Goal: Transaction & Acquisition: Book appointment/travel/reservation

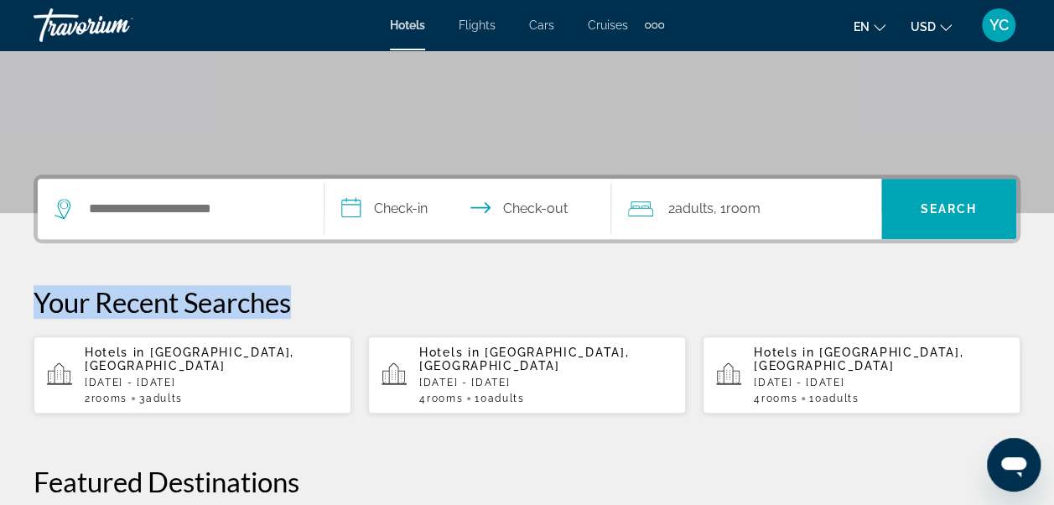
scroll to position [380, 0]
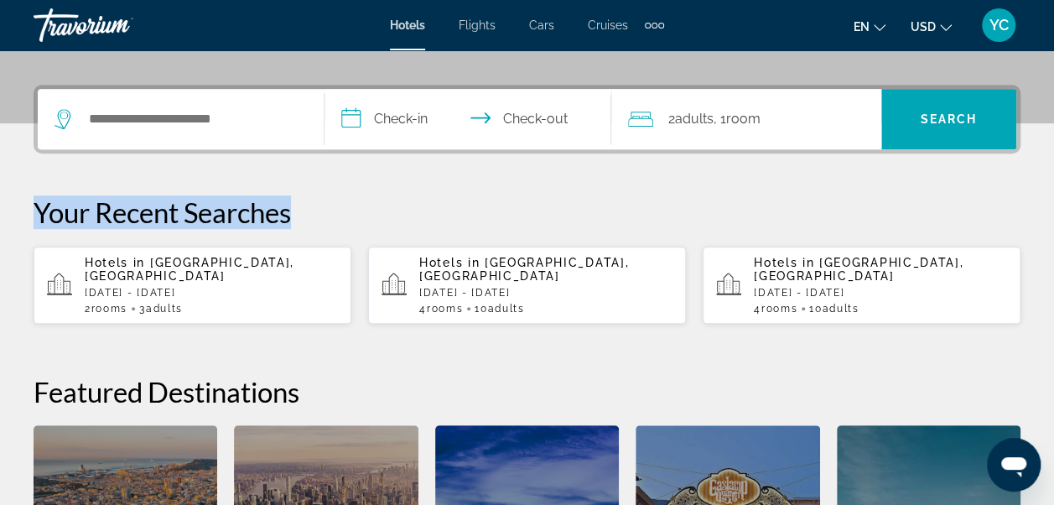
click at [210, 287] on p "[DATE] - [DATE]" at bounding box center [211, 293] width 253 height 12
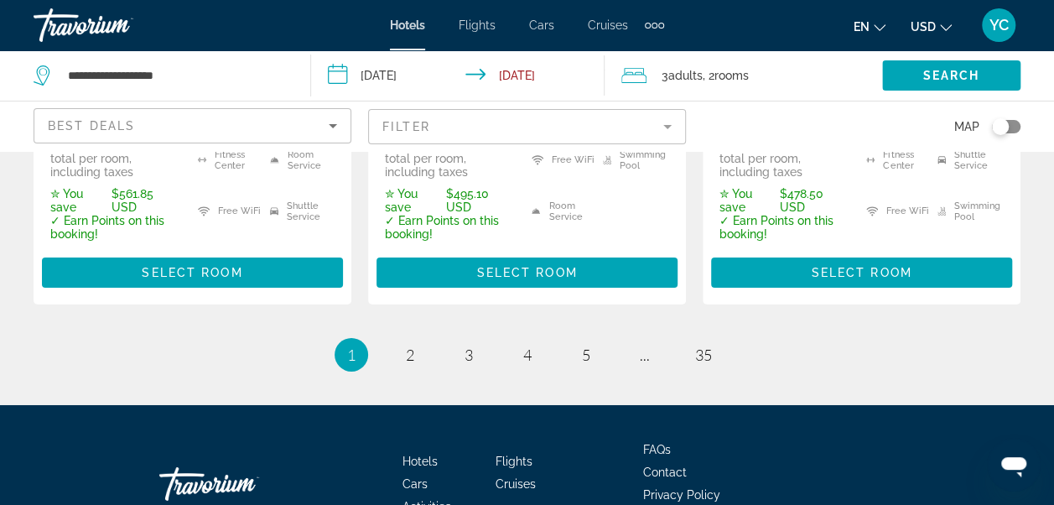
scroll to position [2727, 0]
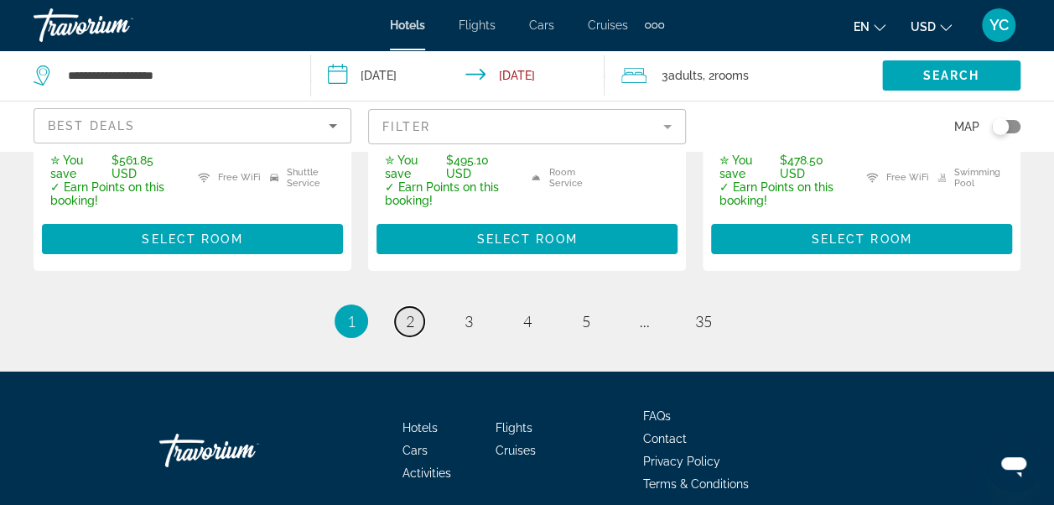
click at [409, 312] on span "2" at bounding box center [410, 321] width 8 height 18
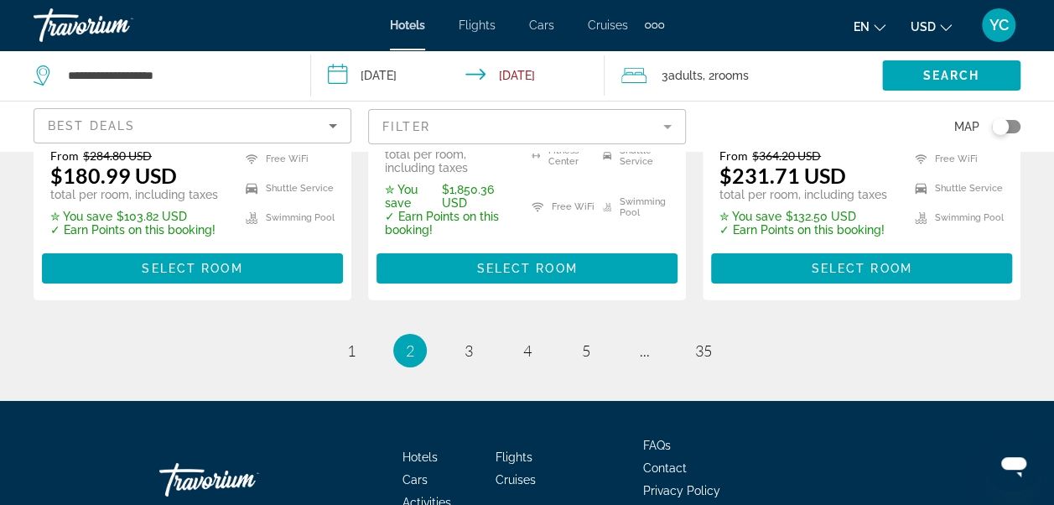
scroll to position [2768, 0]
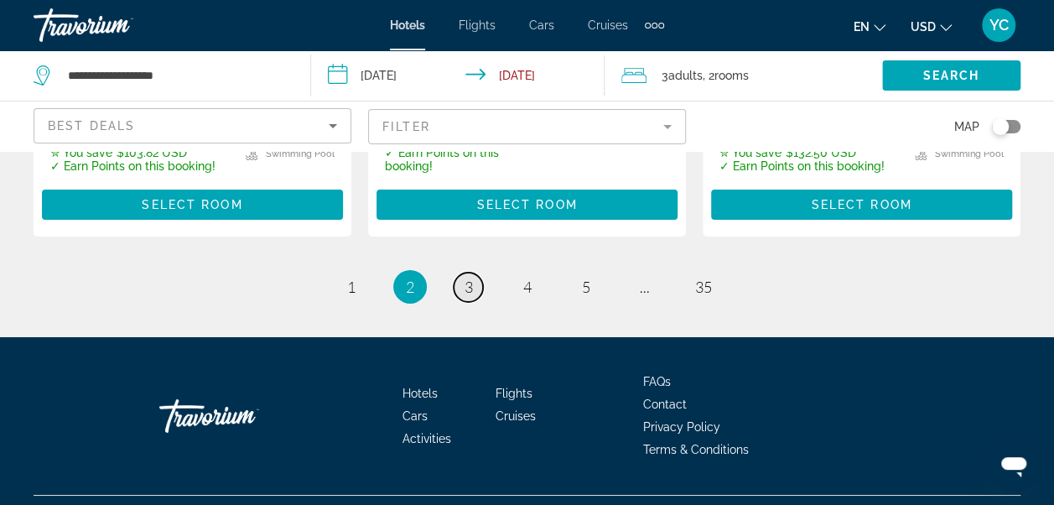
click at [471, 278] on span "3" at bounding box center [469, 287] width 8 height 18
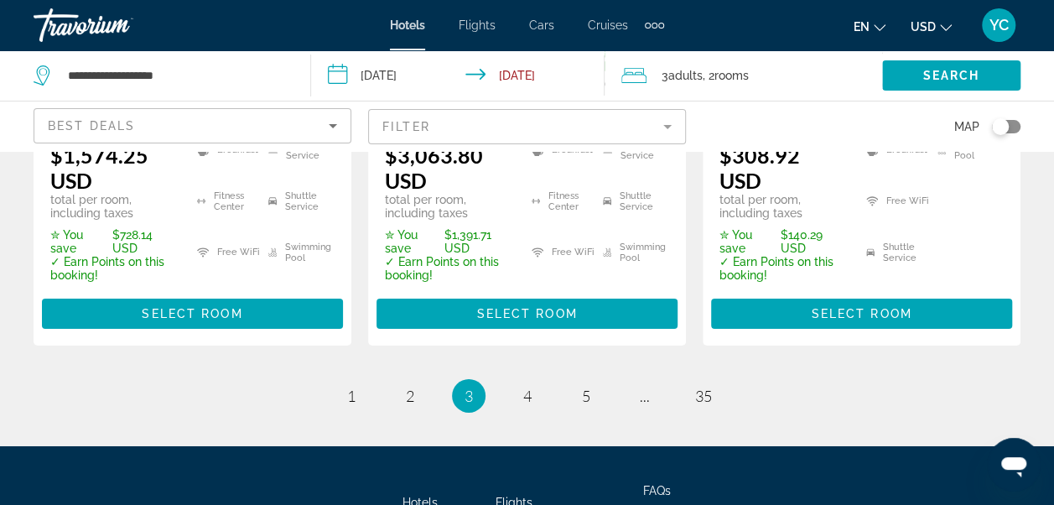
scroll to position [2727, 0]
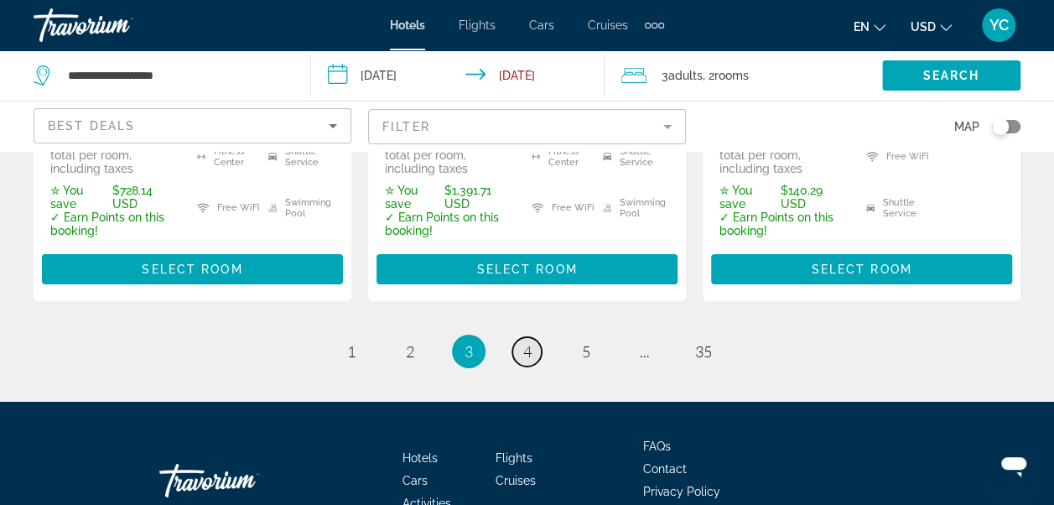
click at [527, 342] on span "4" at bounding box center [527, 351] width 8 height 18
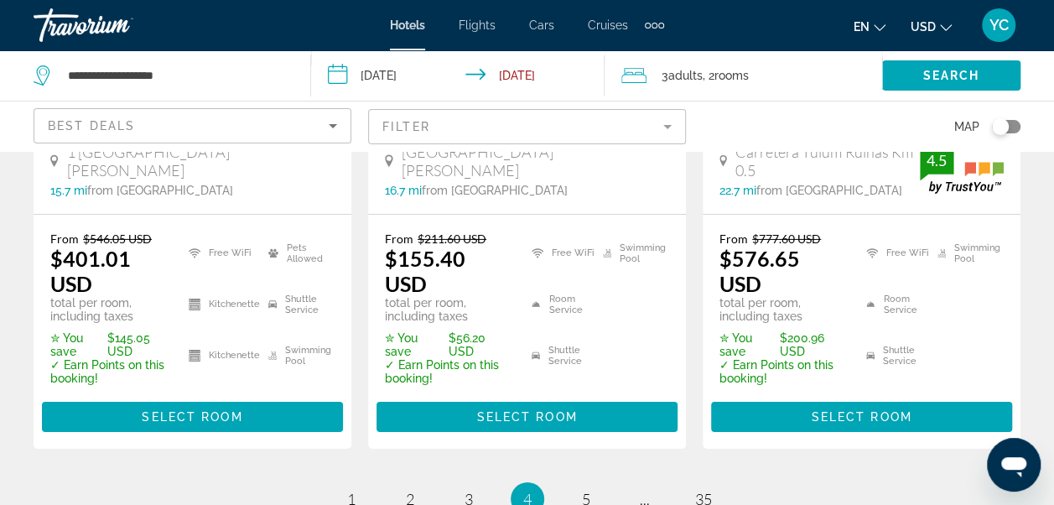
scroll to position [2661, 0]
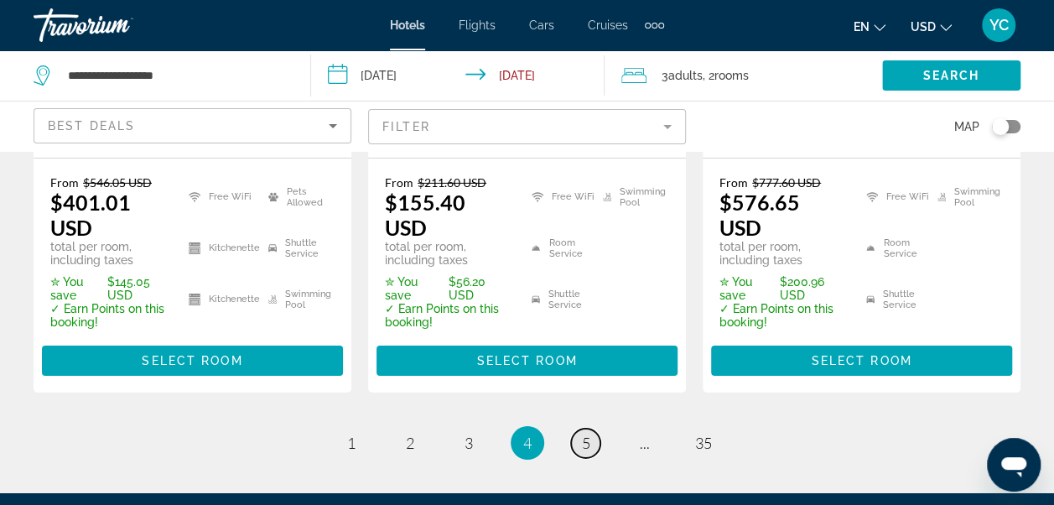
click at [583, 434] on span "5" at bounding box center [586, 443] width 8 height 18
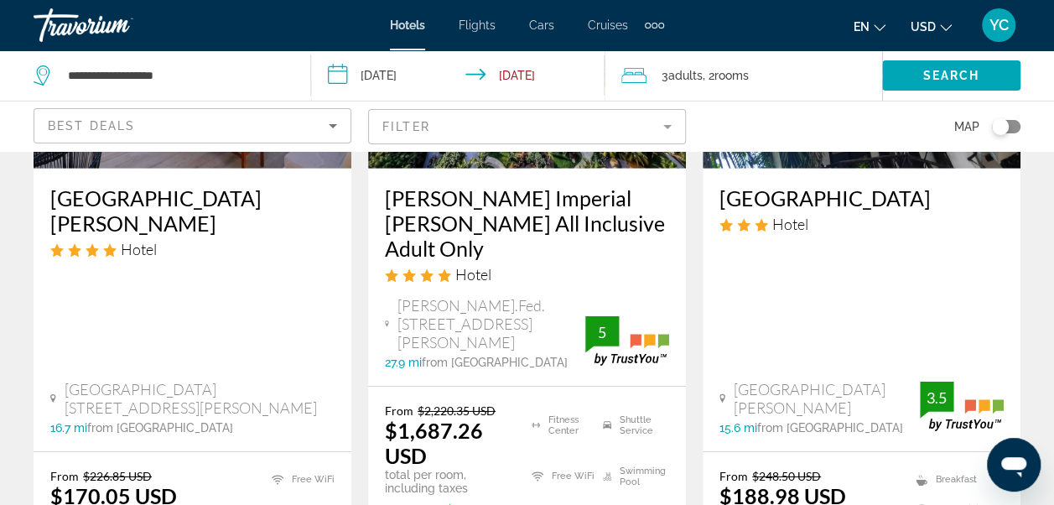
scroll to position [2649, 0]
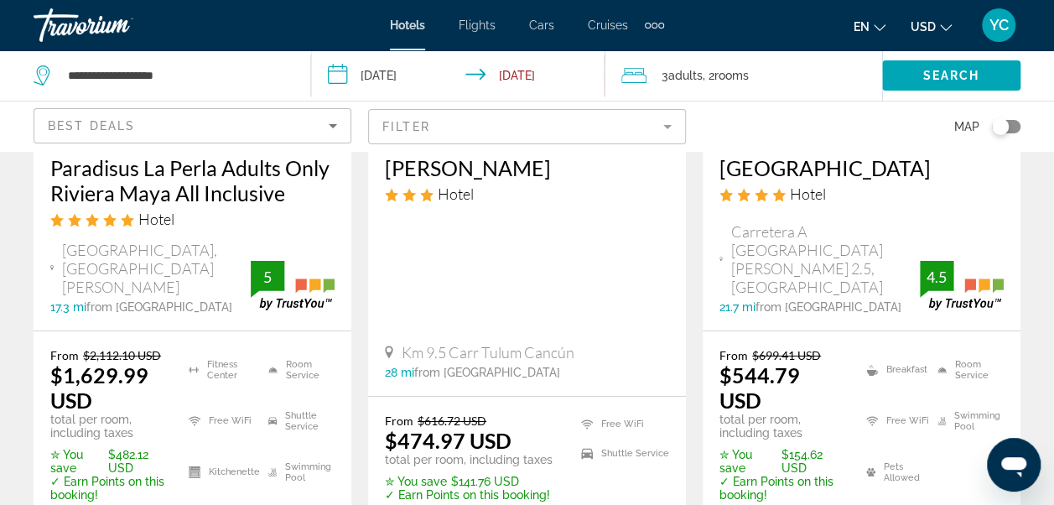
scroll to position [2683, 0]
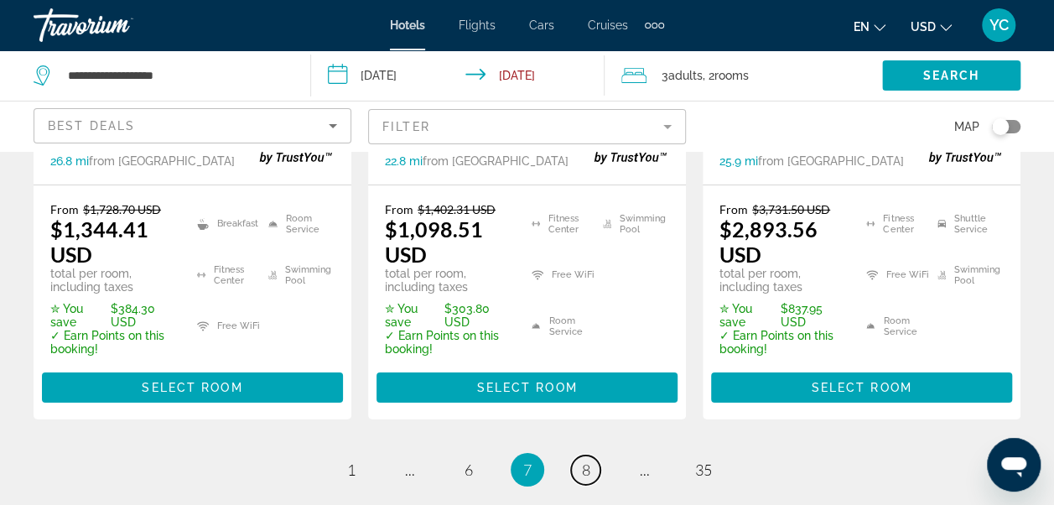
scroll to position [2717, 0]
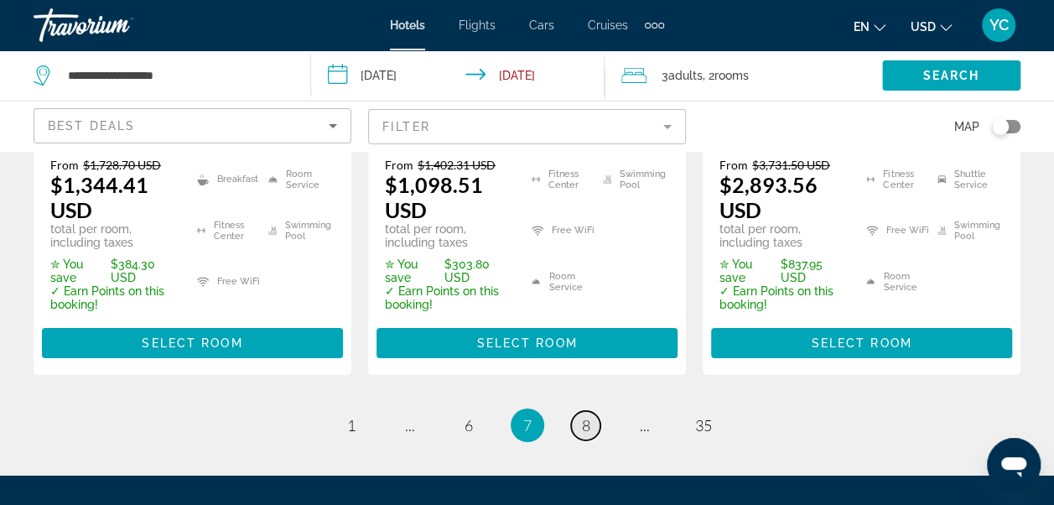
click at [590, 416] on span "8" at bounding box center [586, 425] width 8 height 18
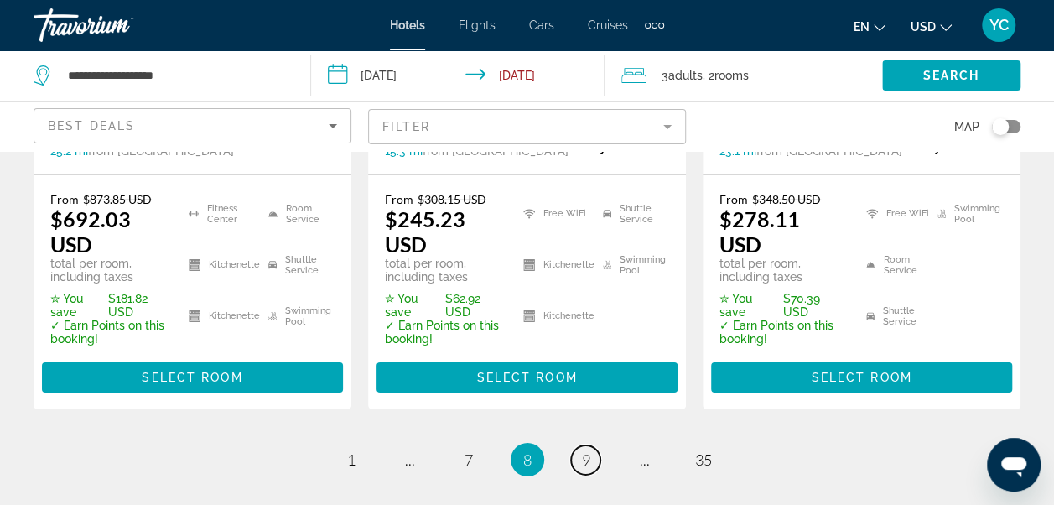
scroll to position [2716, 0]
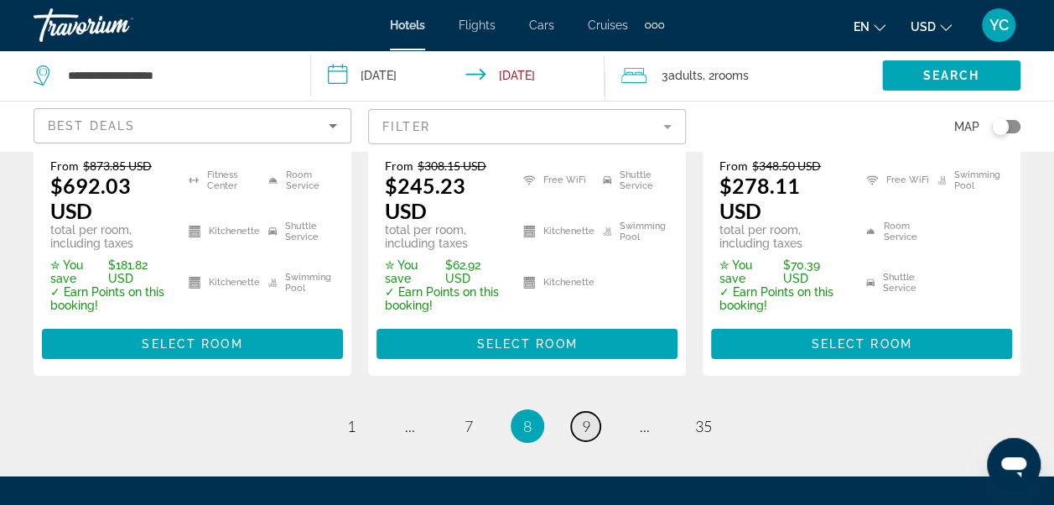
click at [591, 412] on link "page 9" at bounding box center [585, 426] width 29 height 29
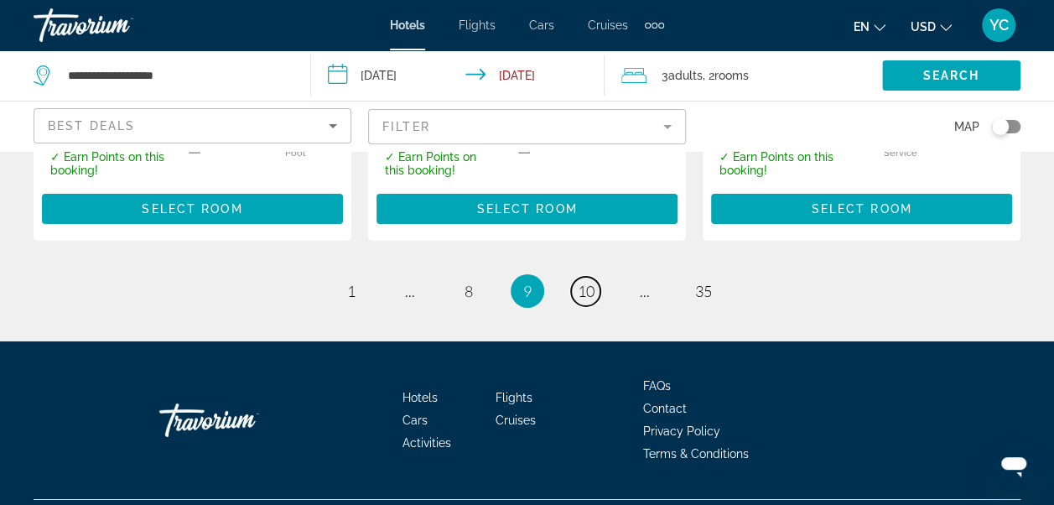
scroll to position [2772, 0]
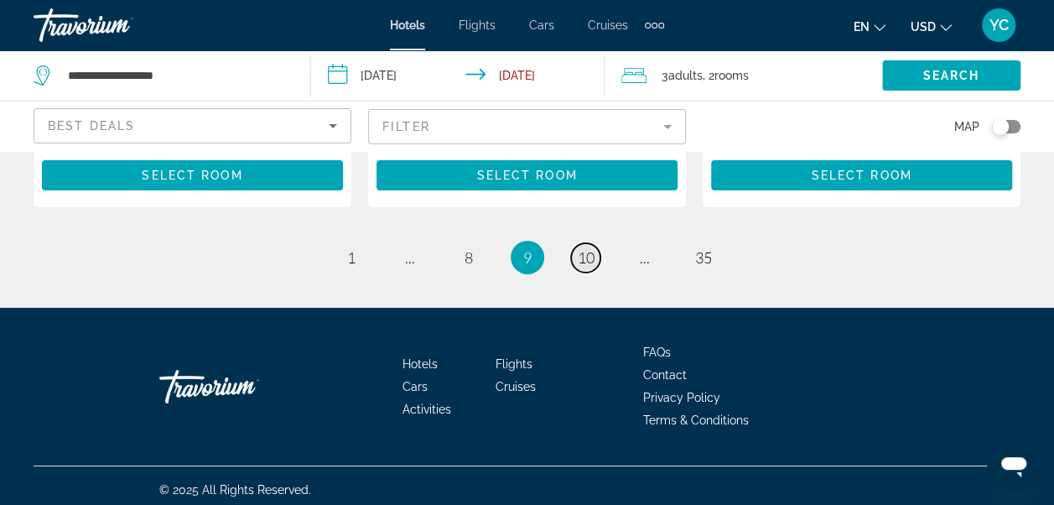
click at [586, 263] on span "10" at bounding box center [586, 257] width 17 height 18
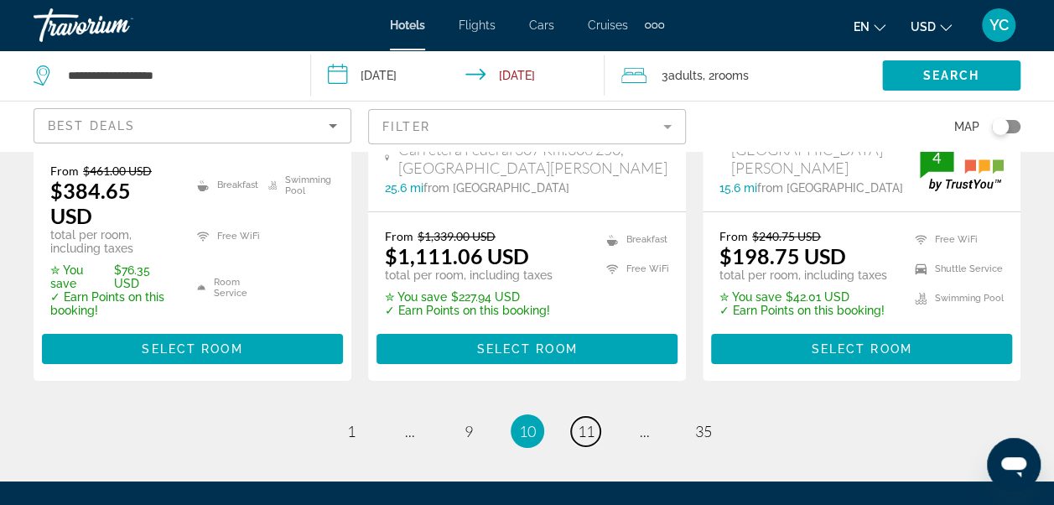
scroll to position [2850, 0]
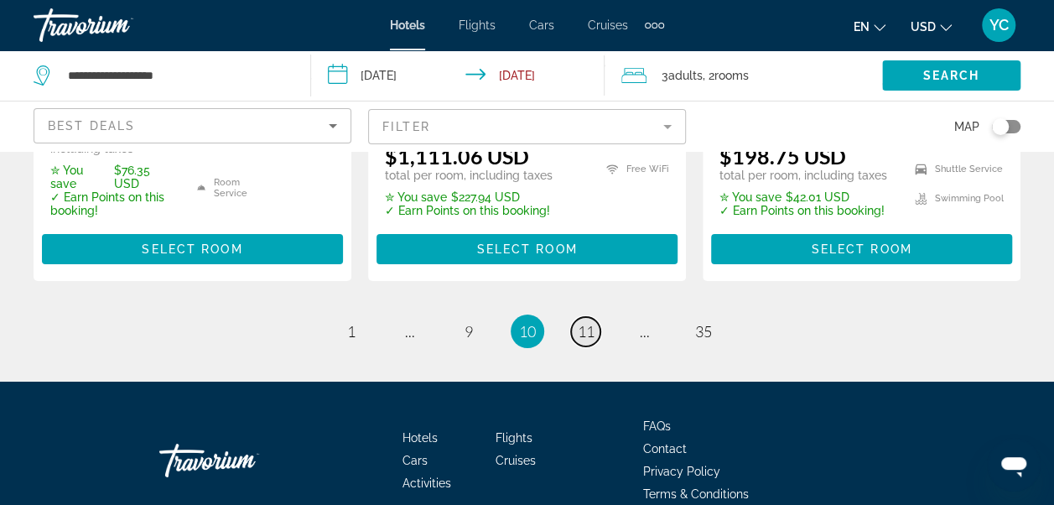
click at [587, 322] on span "11" at bounding box center [586, 331] width 17 height 18
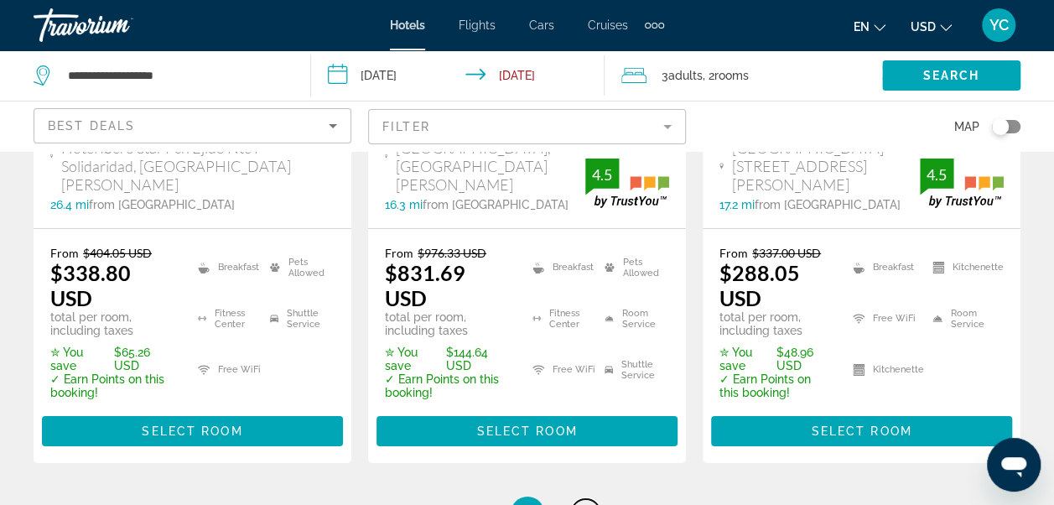
scroll to position [2626, 0]
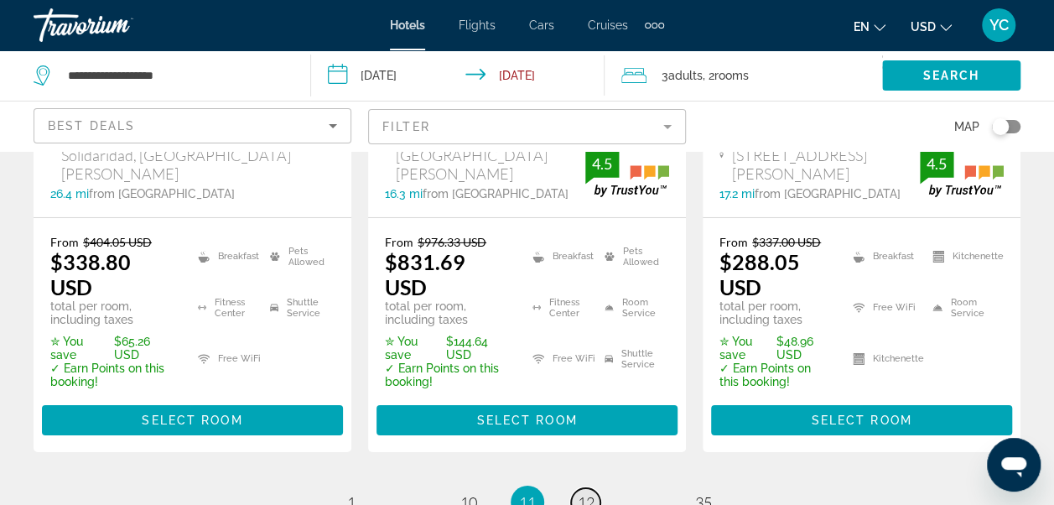
click at [594, 493] on span "12" at bounding box center [586, 502] width 17 height 18
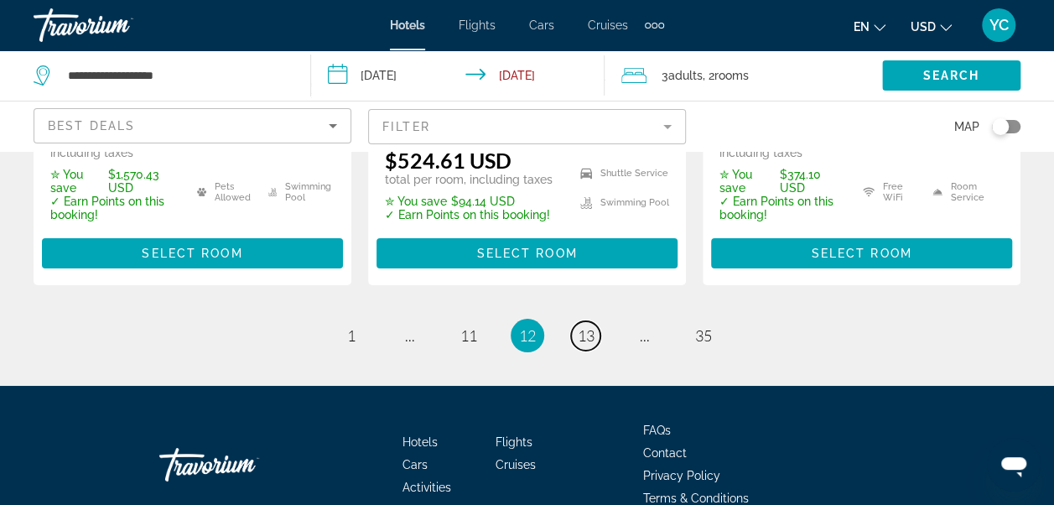
scroll to position [2923, 0]
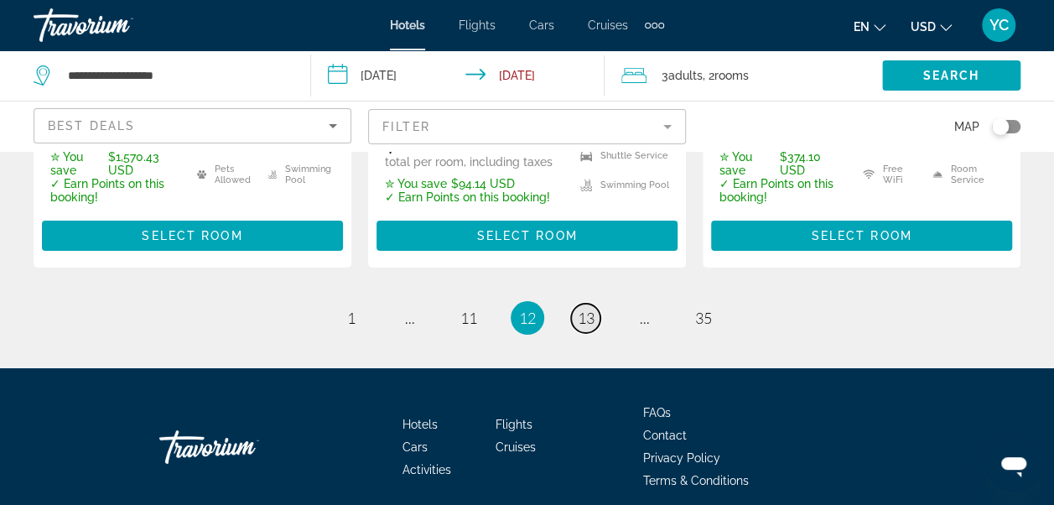
click at [585, 309] on span "13" at bounding box center [586, 318] width 17 height 18
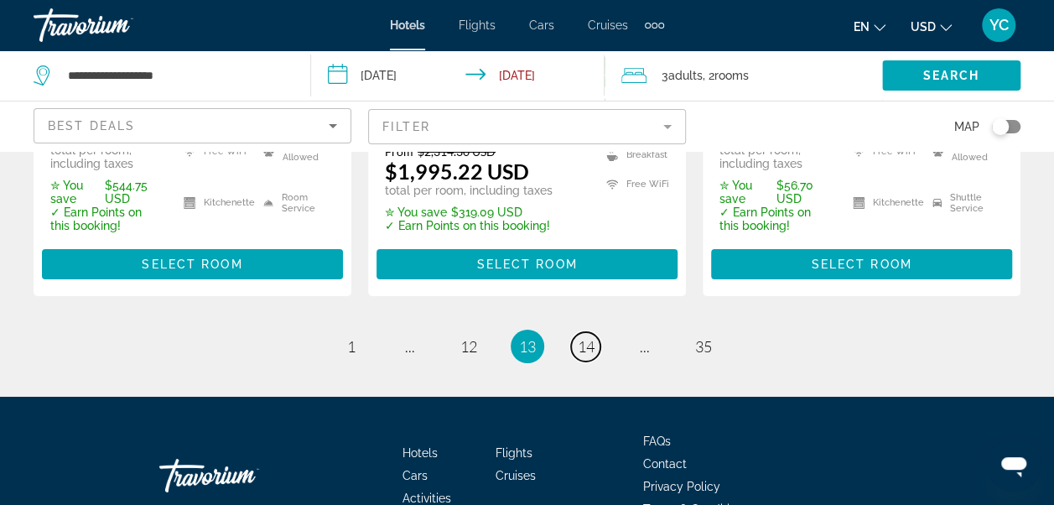
scroll to position [2856, 0]
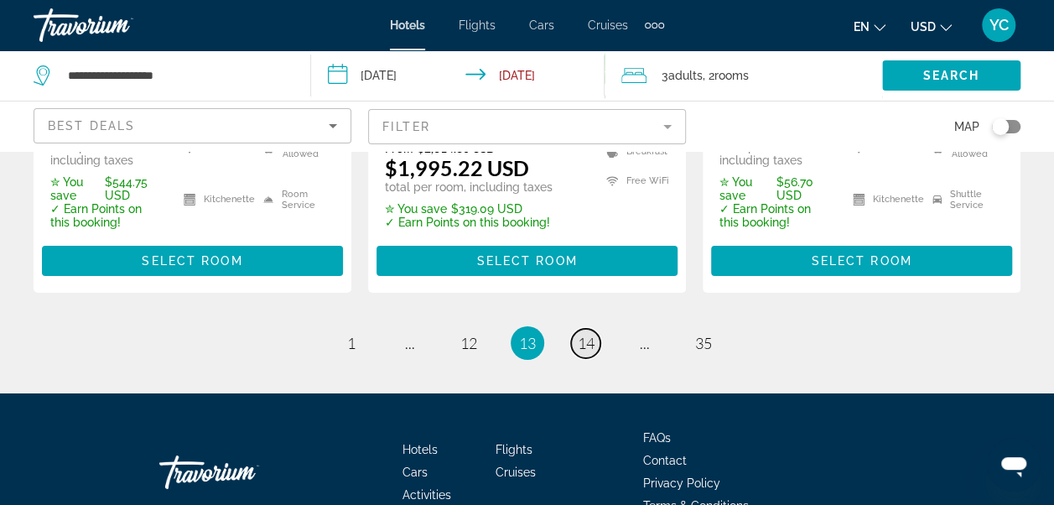
click at [581, 334] on span "14" at bounding box center [586, 343] width 17 height 18
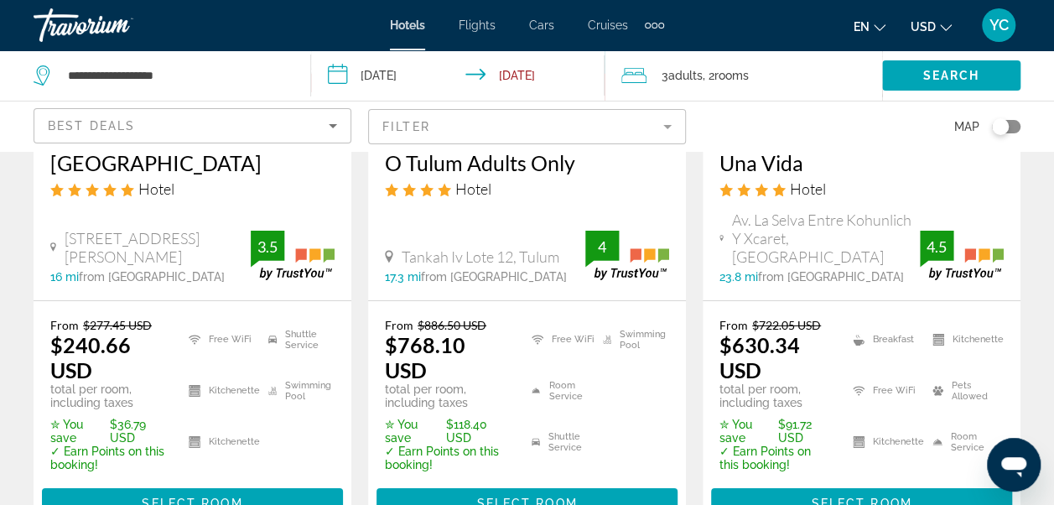
scroll to position [2728, 0]
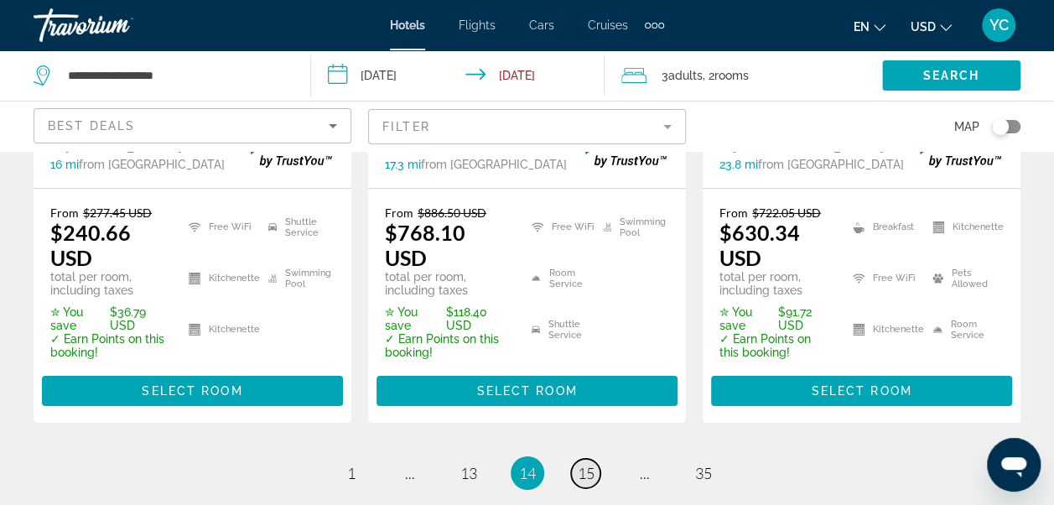
click at [589, 464] on span "15" at bounding box center [586, 473] width 17 height 18
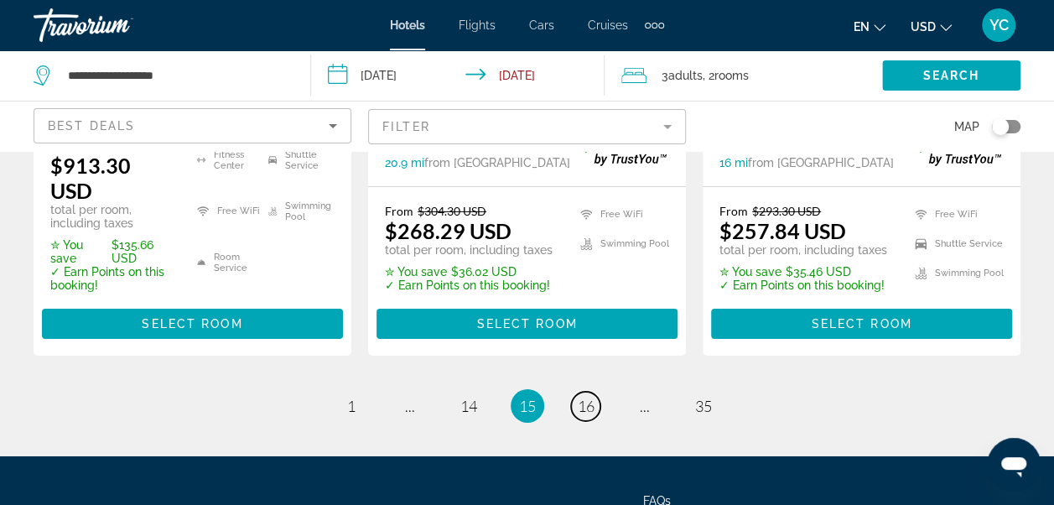
scroll to position [2694, 0]
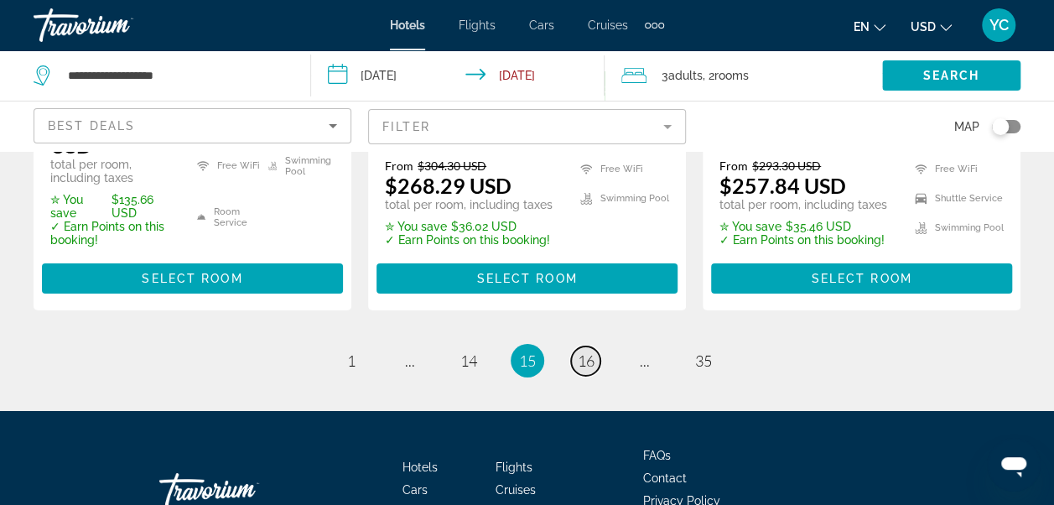
click at [586, 351] on span "16" at bounding box center [586, 360] width 17 height 18
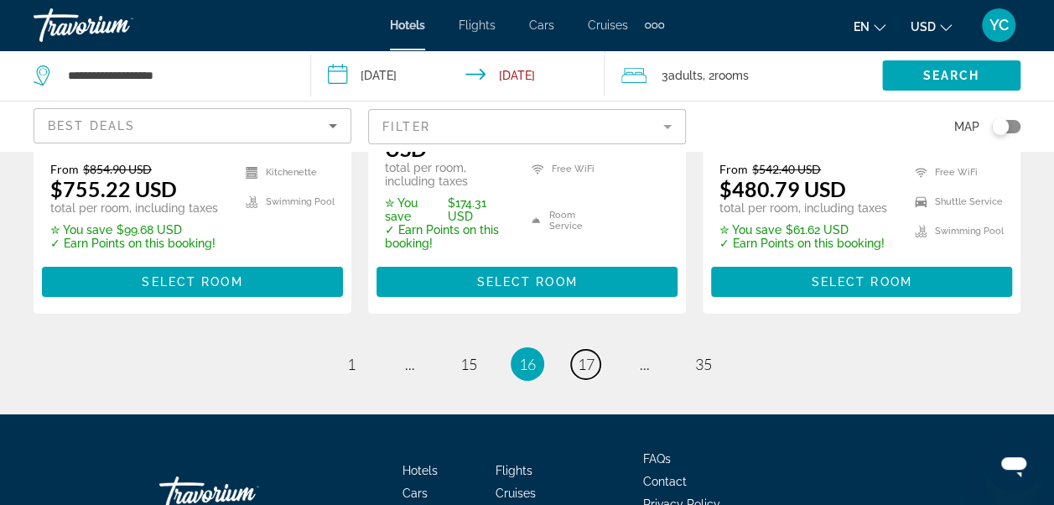
scroll to position [2761, 0]
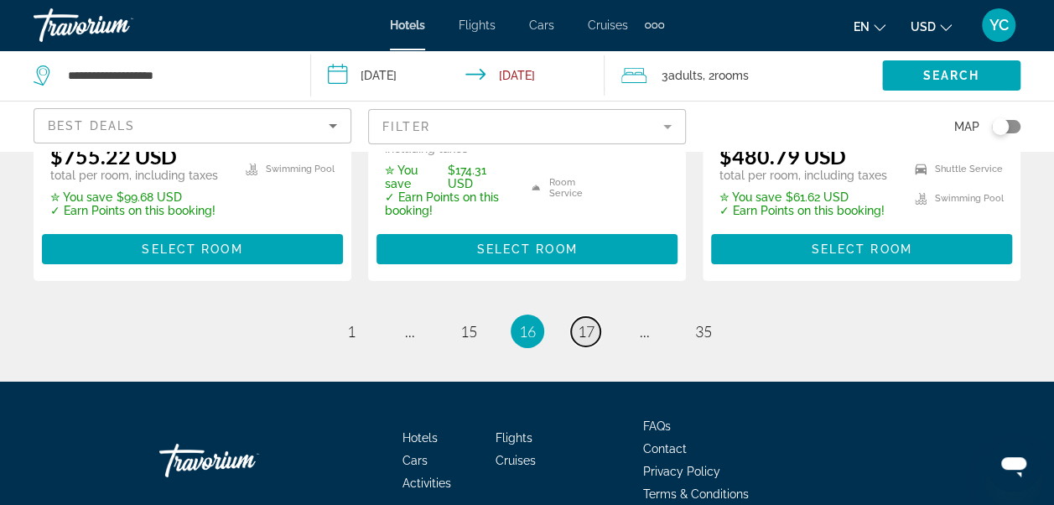
click at [586, 322] on span "17" at bounding box center [586, 331] width 17 height 18
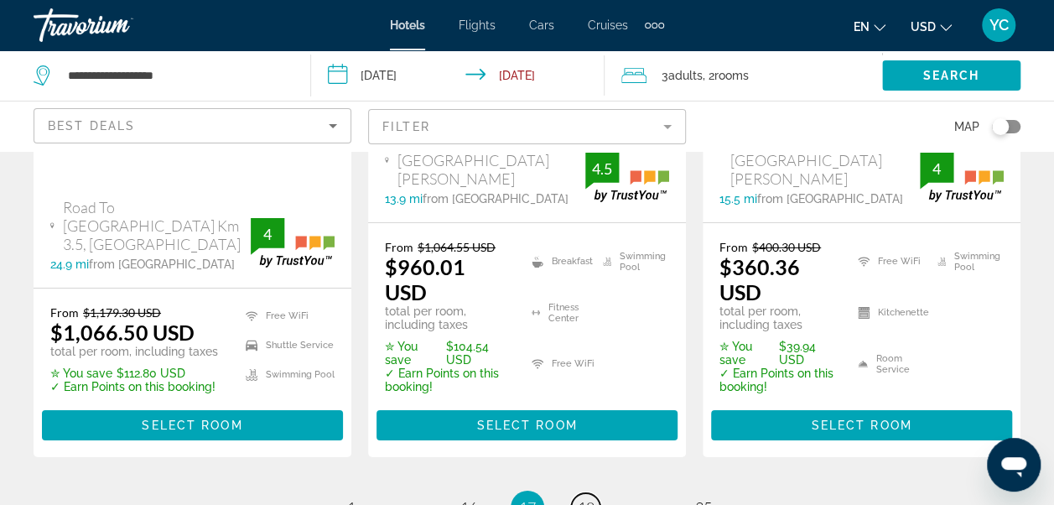
scroll to position [2673, 0]
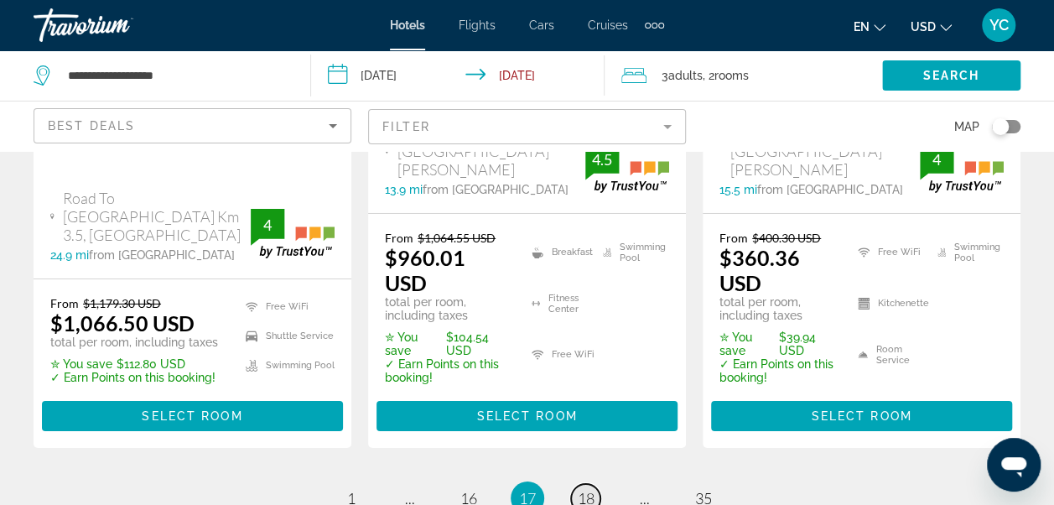
click at [587, 489] on span "18" at bounding box center [586, 498] width 17 height 18
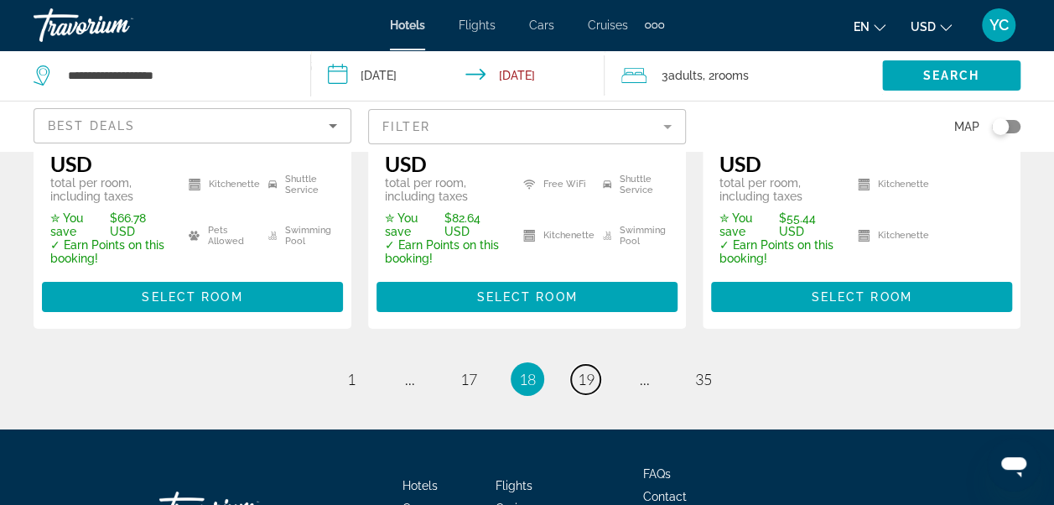
scroll to position [2717, 0]
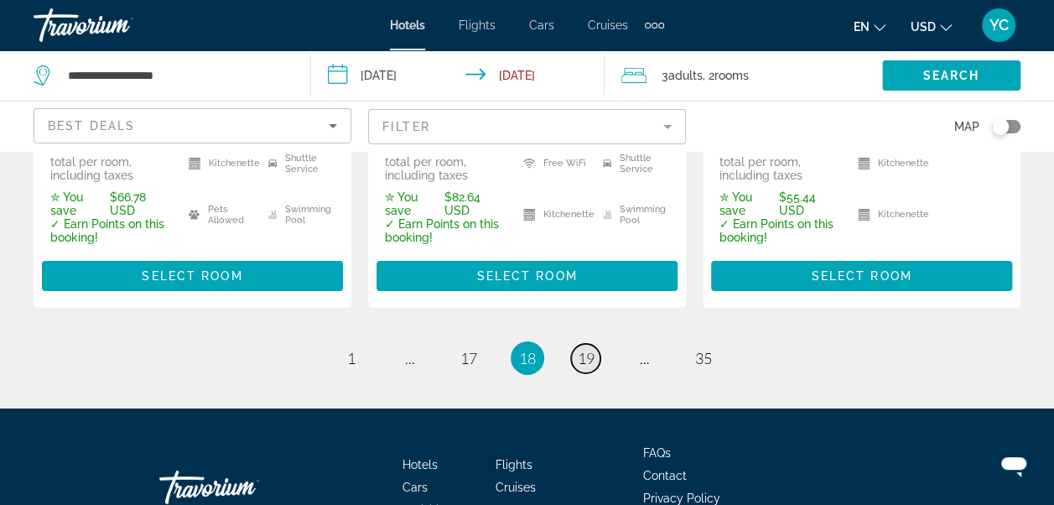
click at [587, 349] on span "19" at bounding box center [586, 358] width 17 height 18
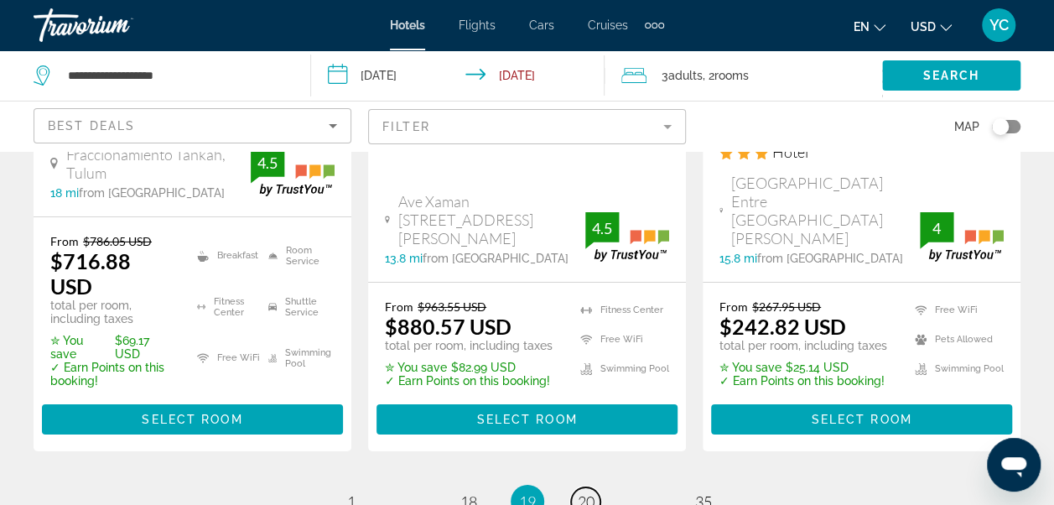
scroll to position [2824, 0]
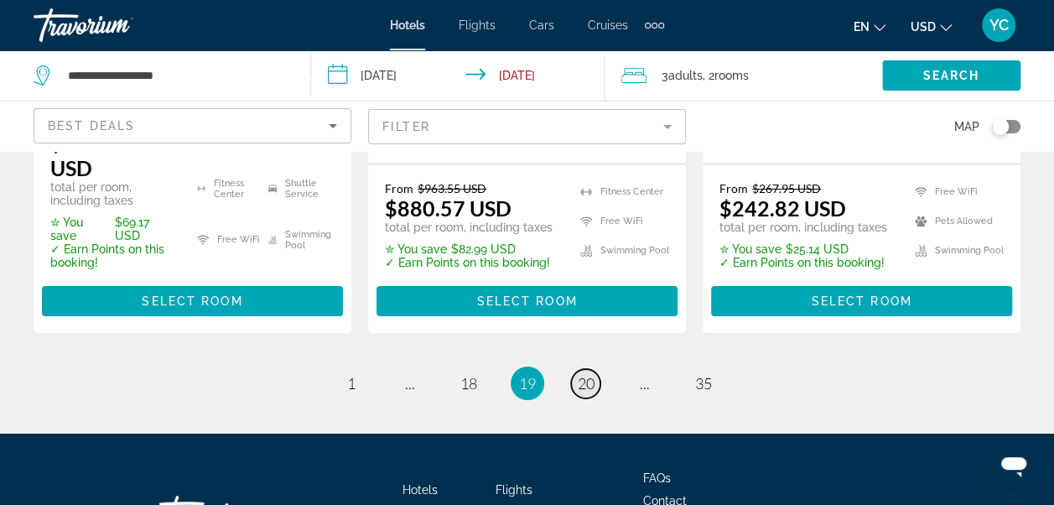
click at [594, 374] on span "20" at bounding box center [586, 383] width 17 height 18
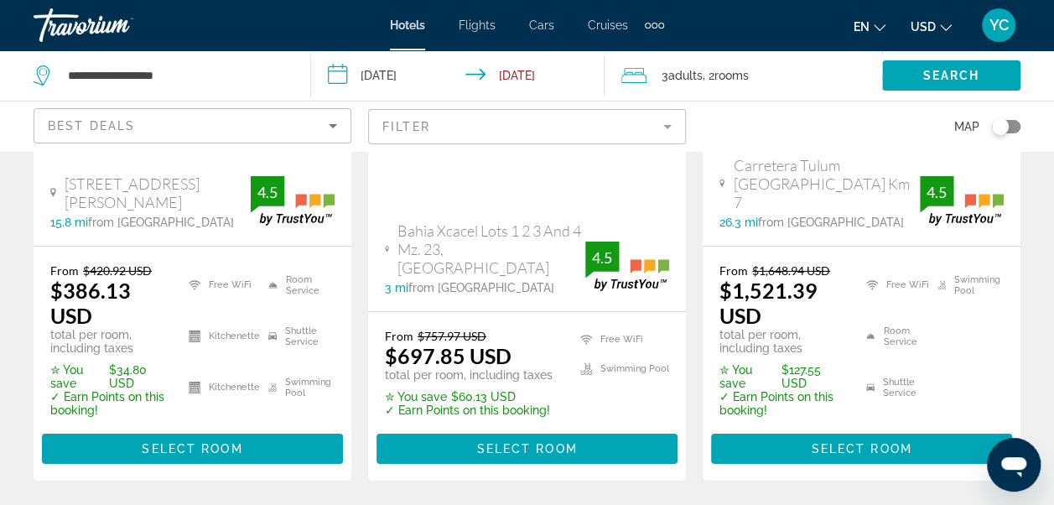
scroll to position [2626, 0]
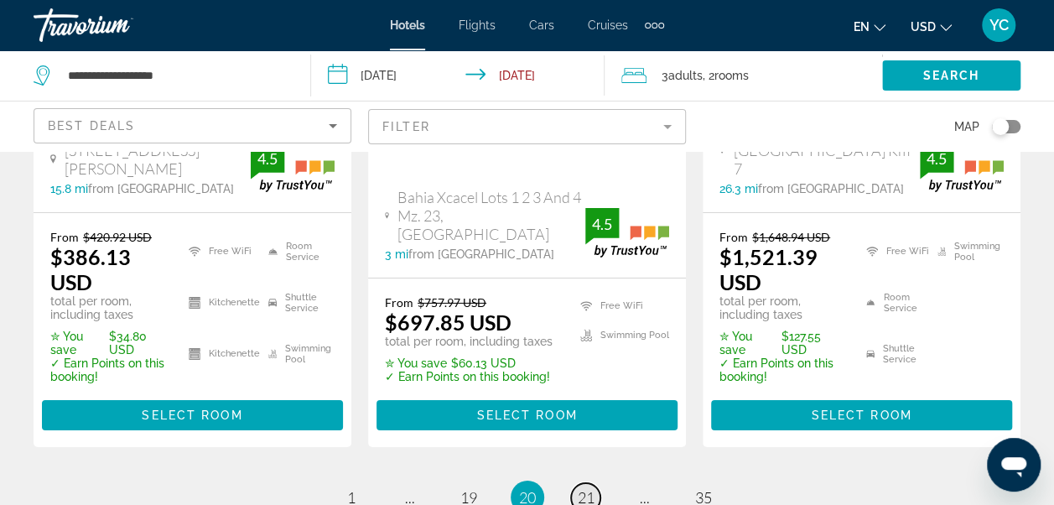
click at [582, 488] on span "21" at bounding box center [586, 497] width 17 height 18
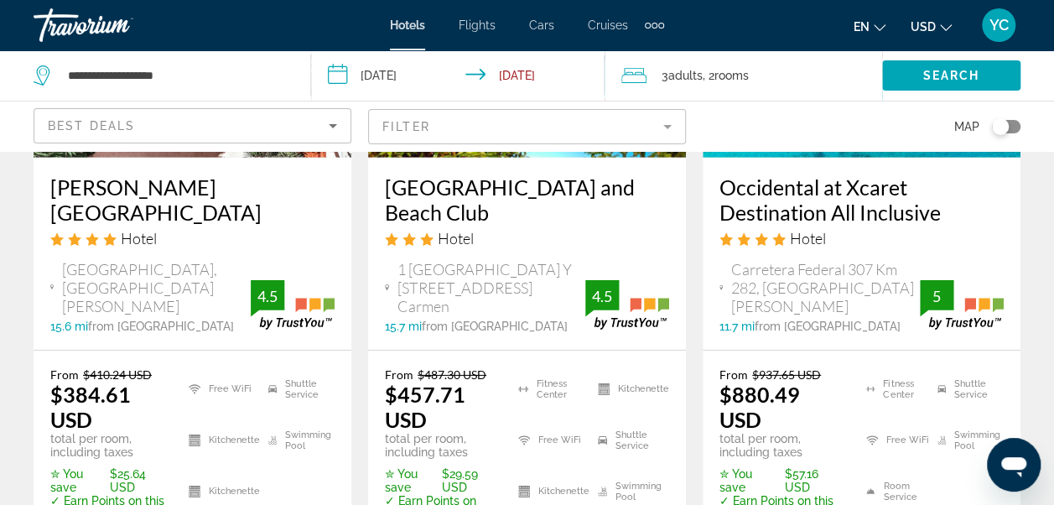
scroll to position [2515, 0]
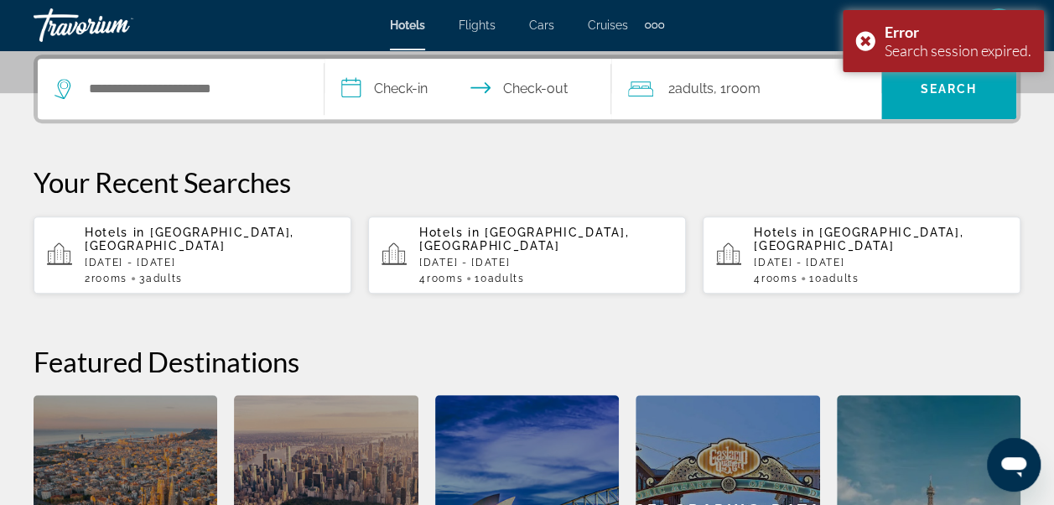
scroll to position [424, 0]
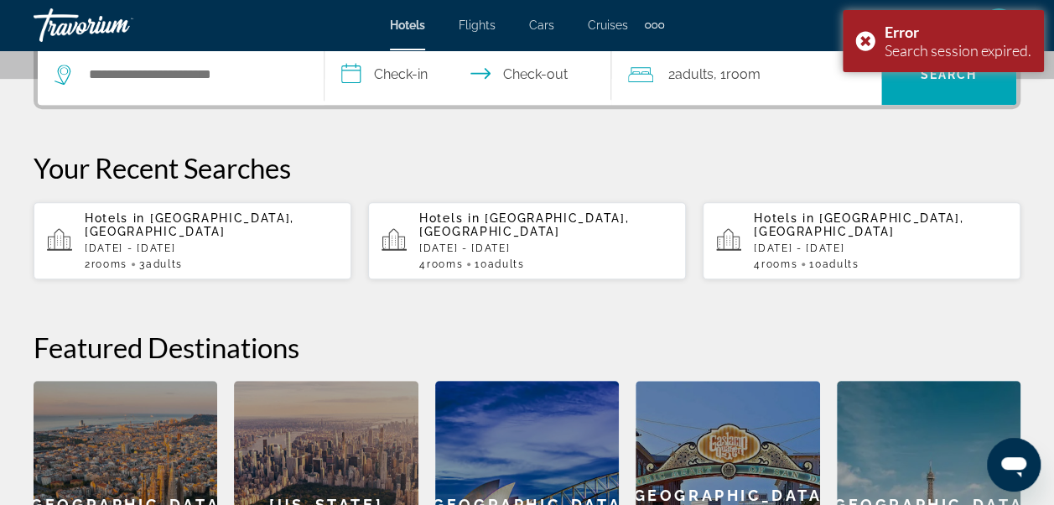
click at [292, 242] on div "Hotels in [GEOGRAPHIC_DATA], [GEOGRAPHIC_DATA] [DATE] - [DATE] 2 Room rooms 3 A…" at bounding box center [211, 240] width 253 height 59
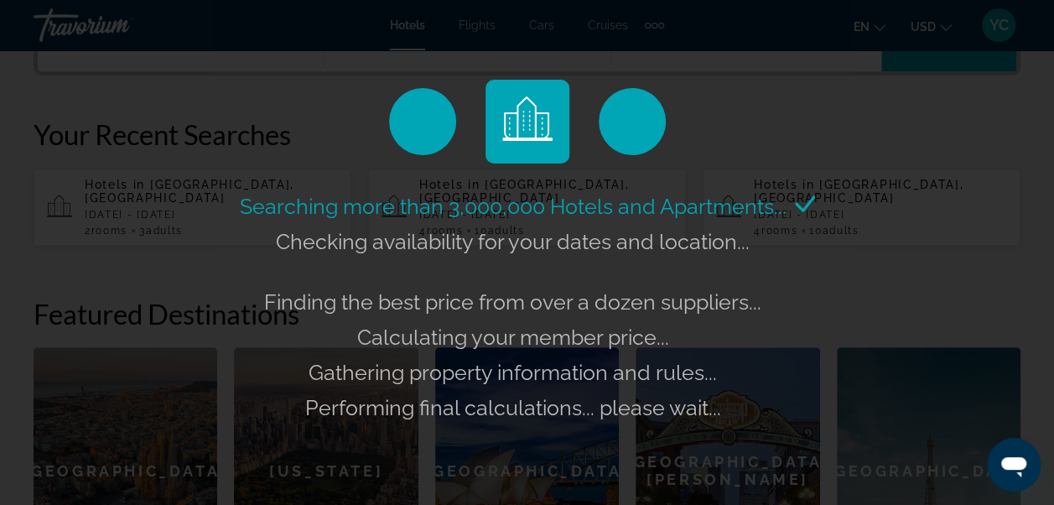
scroll to position [458, 0]
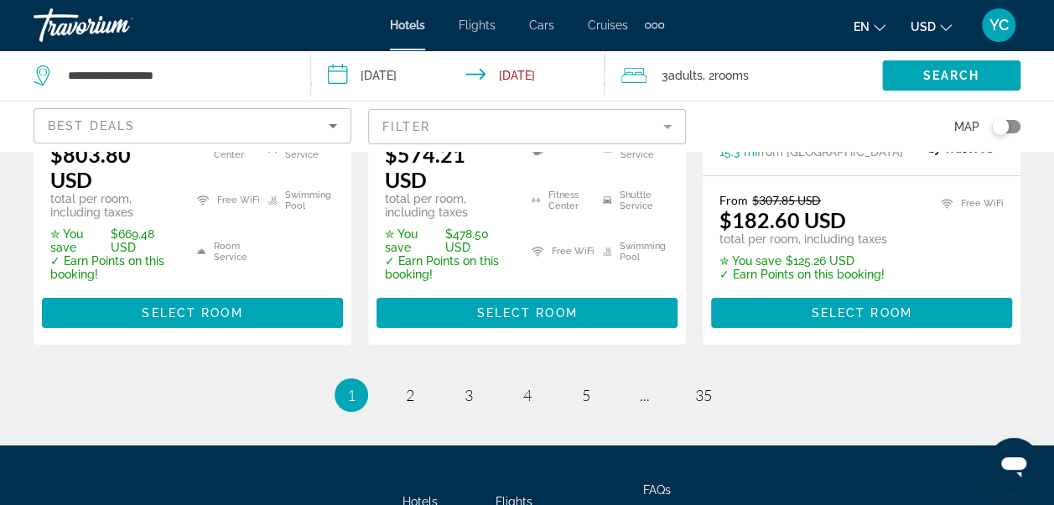
scroll to position [2761, 0]
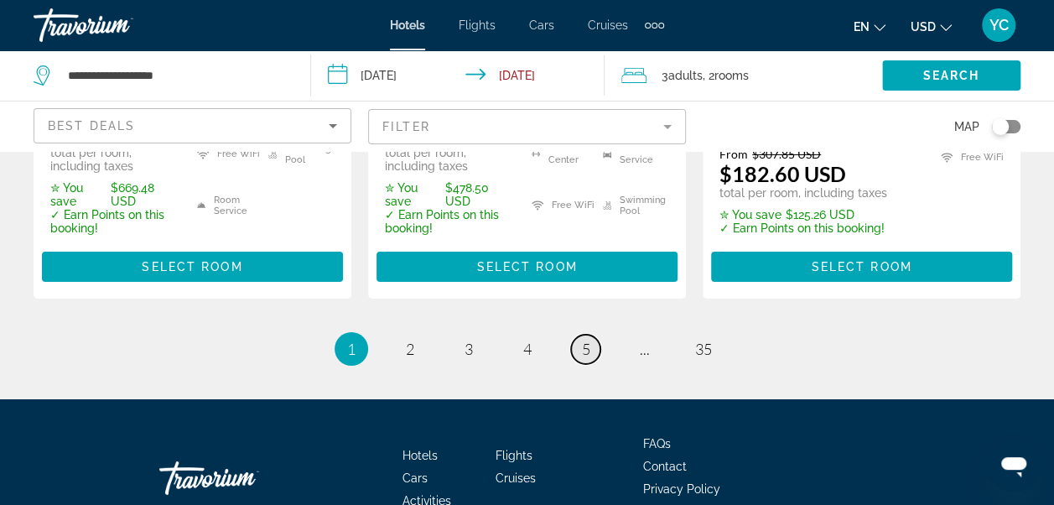
click at [586, 340] on span "5" at bounding box center [586, 349] width 8 height 18
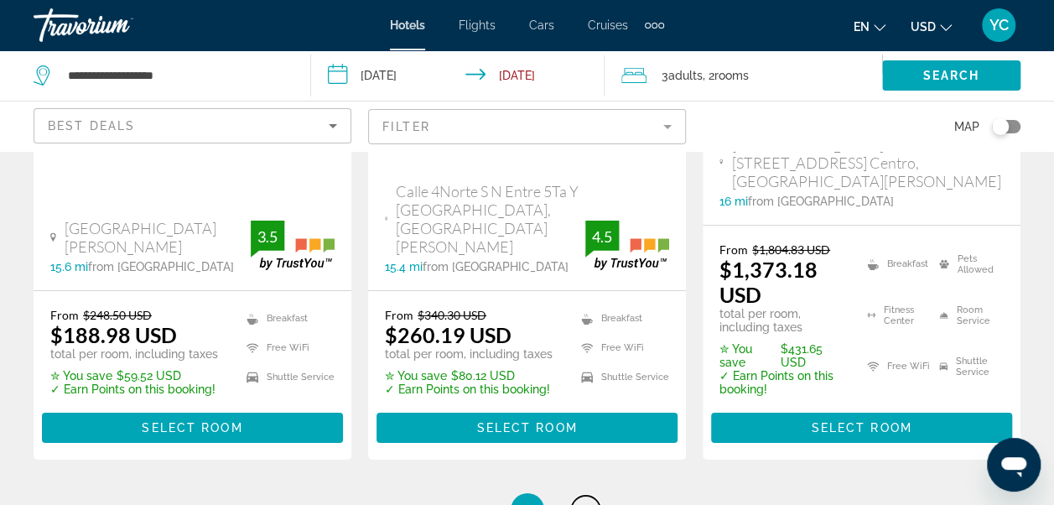
scroll to position [2716, 0]
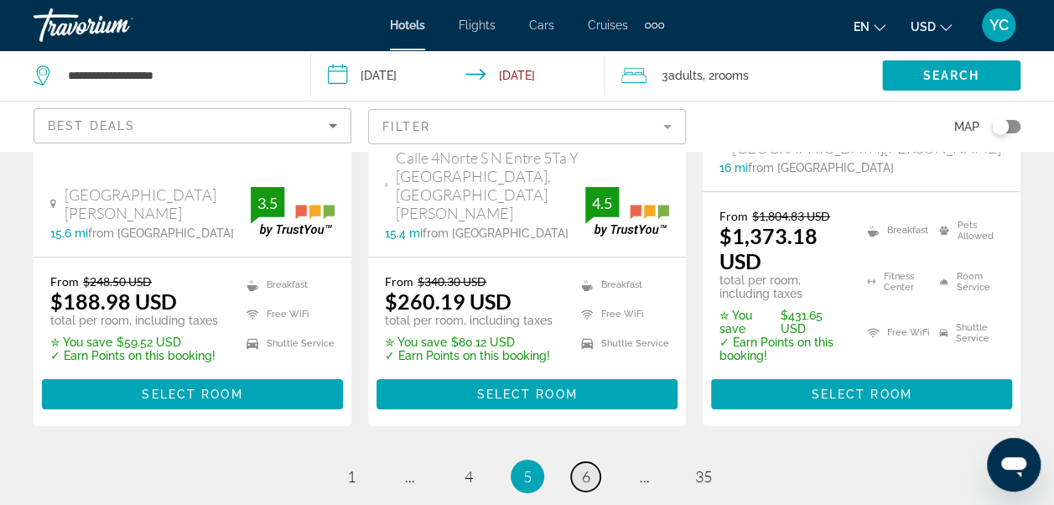
click at [587, 467] on span "6" at bounding box center [586, 476] width 8 height 18
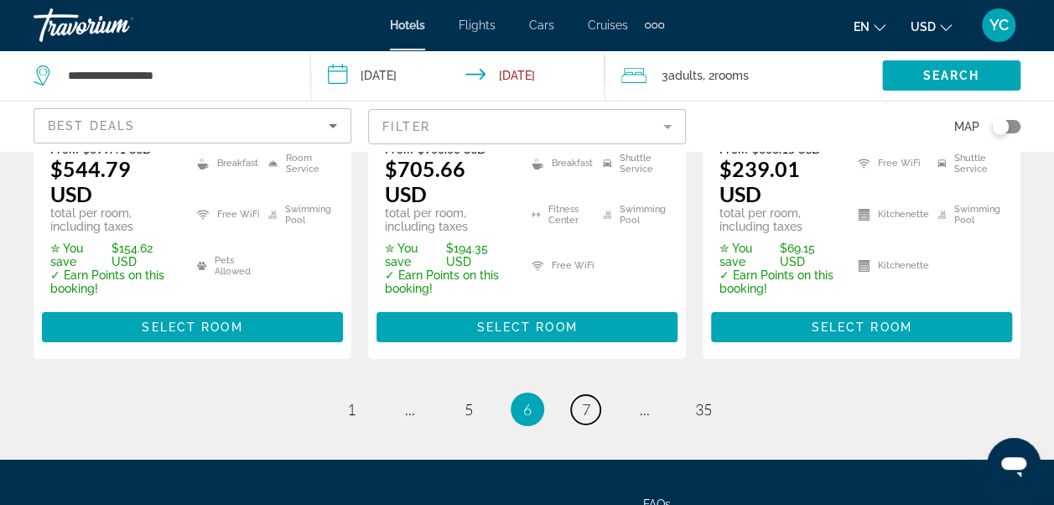
scroll to position [2843, 0]
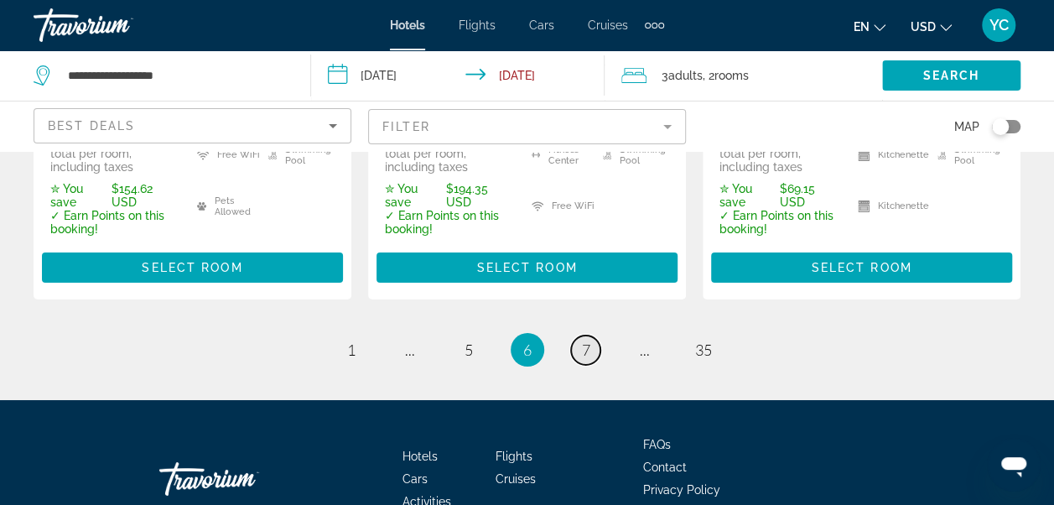
click at [593, 336] on link "page 7" at bounding box center [585, 350] width 29 height 29
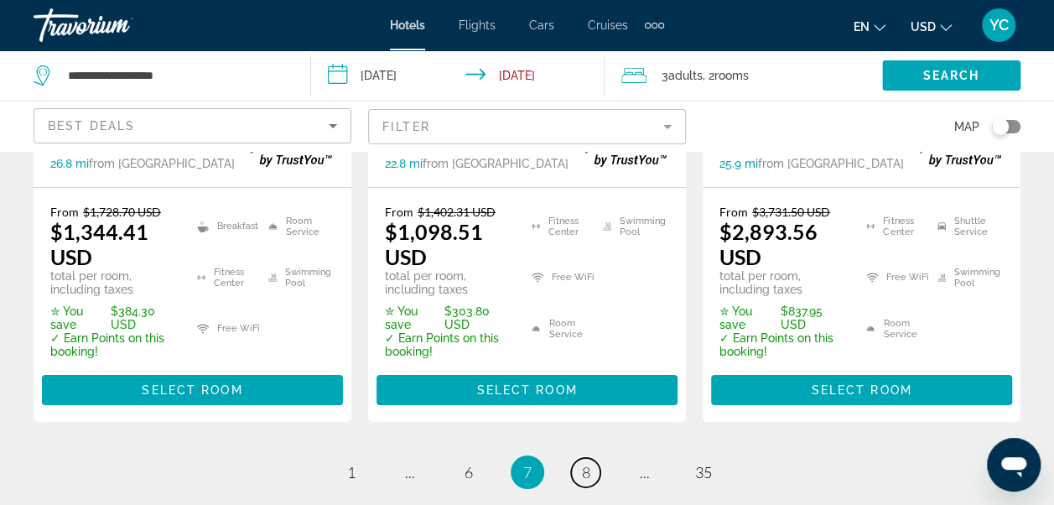
scroll to position [2726, 0]
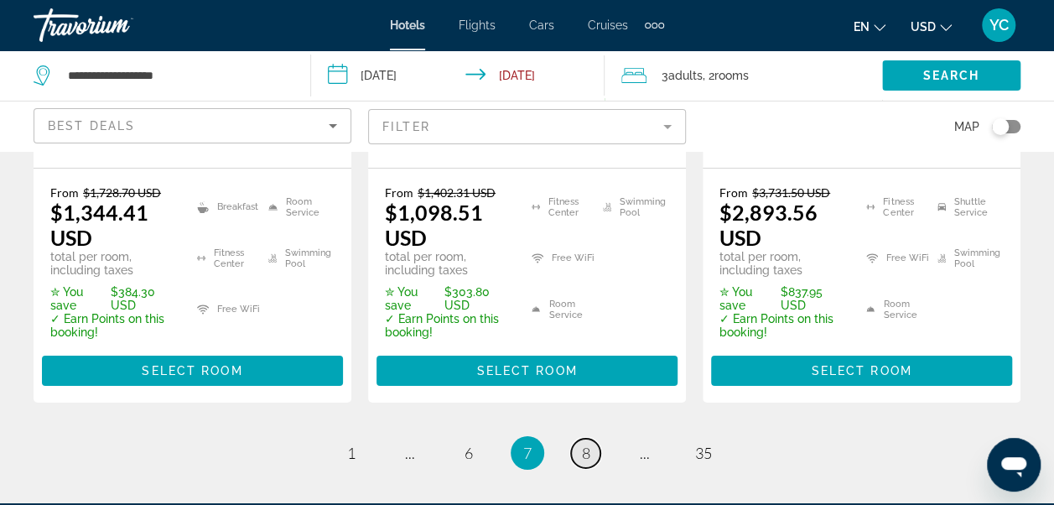
click at [579, 439] on link "page 8" at bounding box center [585, 453] width 29 height 29
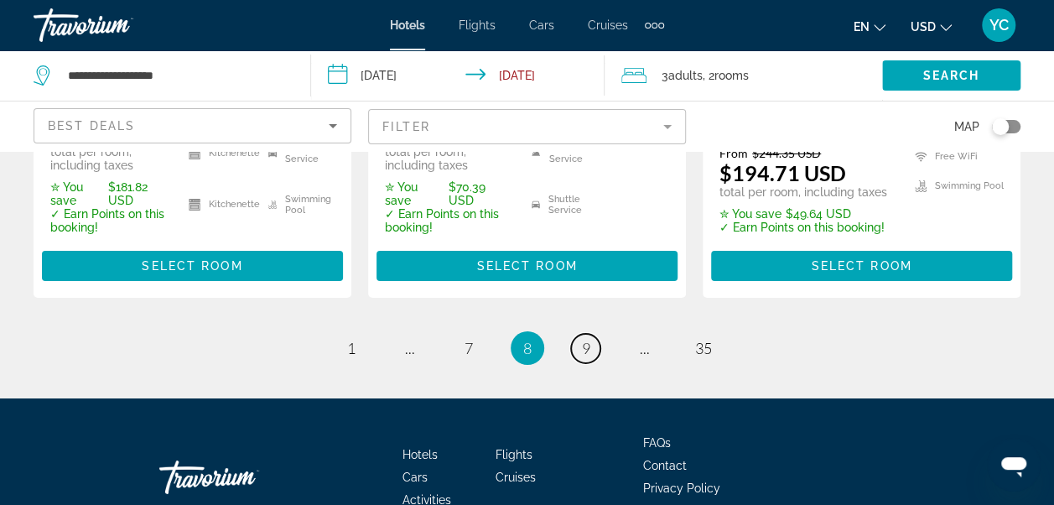
scroll to position [2799, 0]
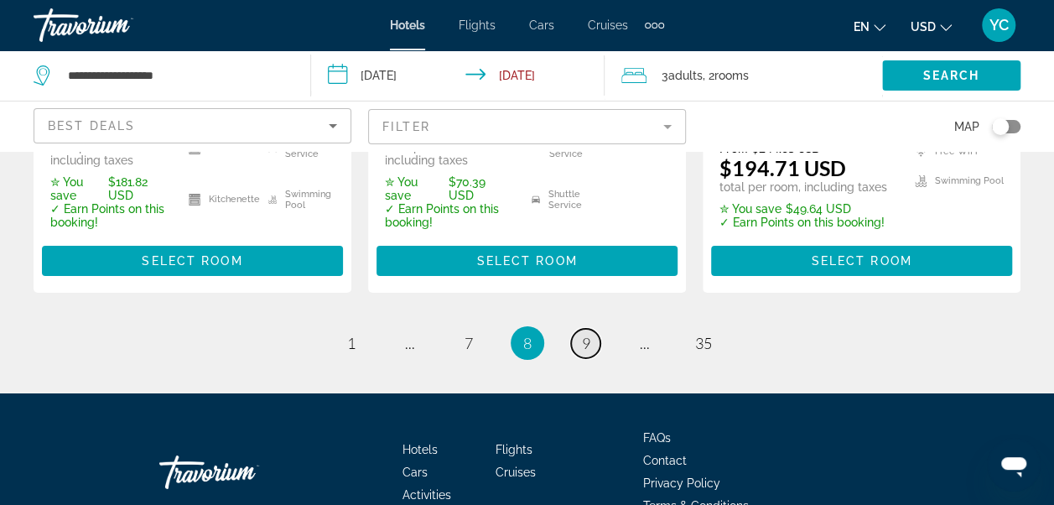
click at [586, 334] on span "9" at bounding box center [586, 343] width 8 height 18
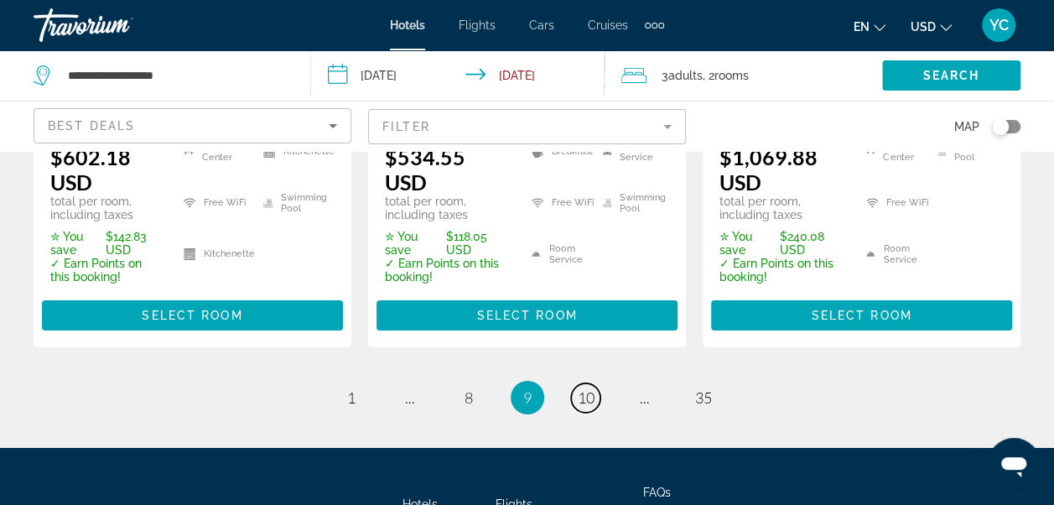
scroll to position [2863, 0]
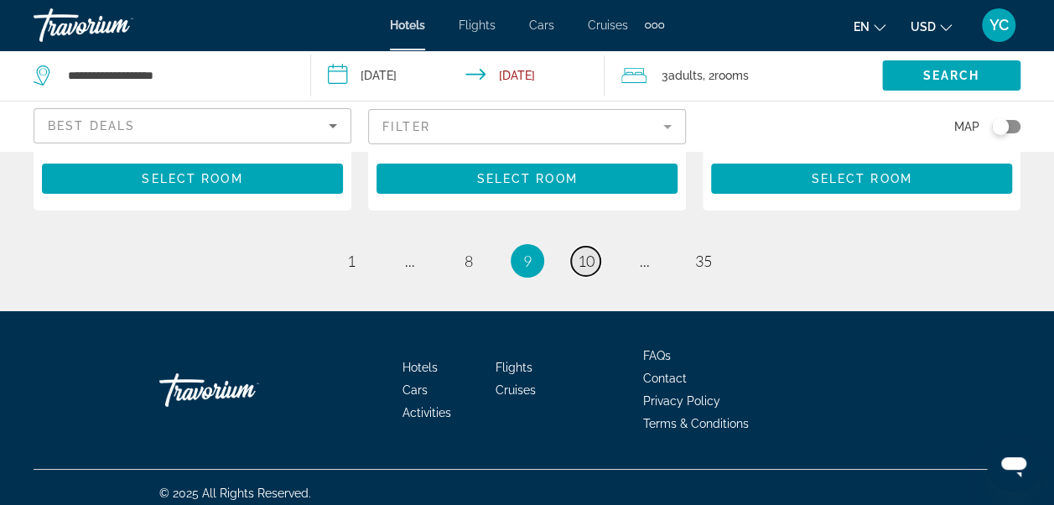
click at [592, 255] on span "10" at bounding box center [586, 261] width 17 height 18
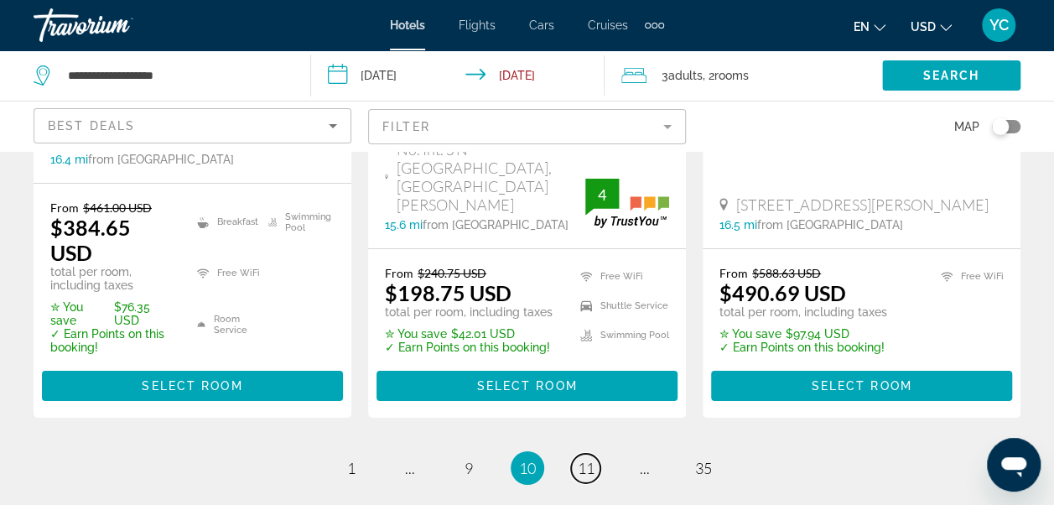
scroll to position [2717, 0]
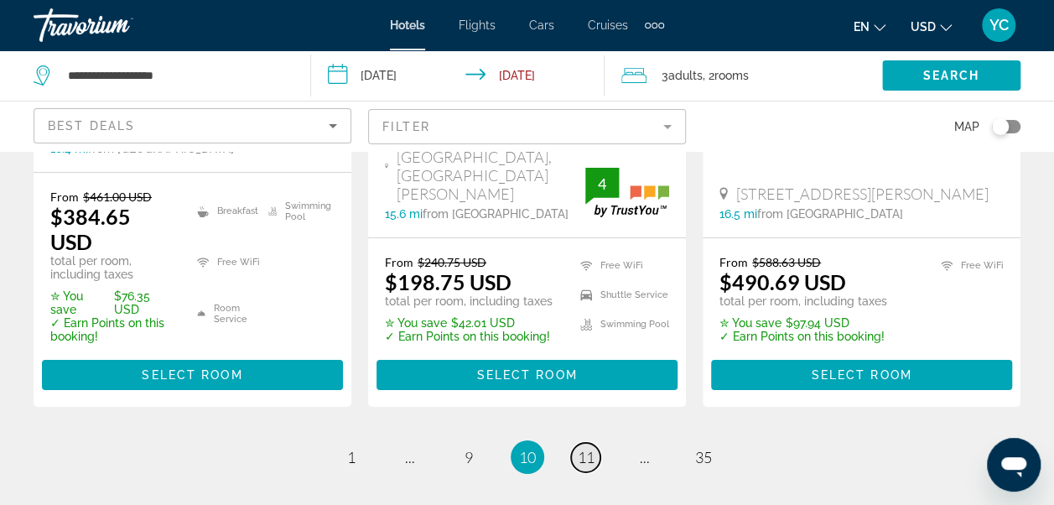
click at [592, 448] on span "11" at bounding box center [586, 457] width 17 height 18
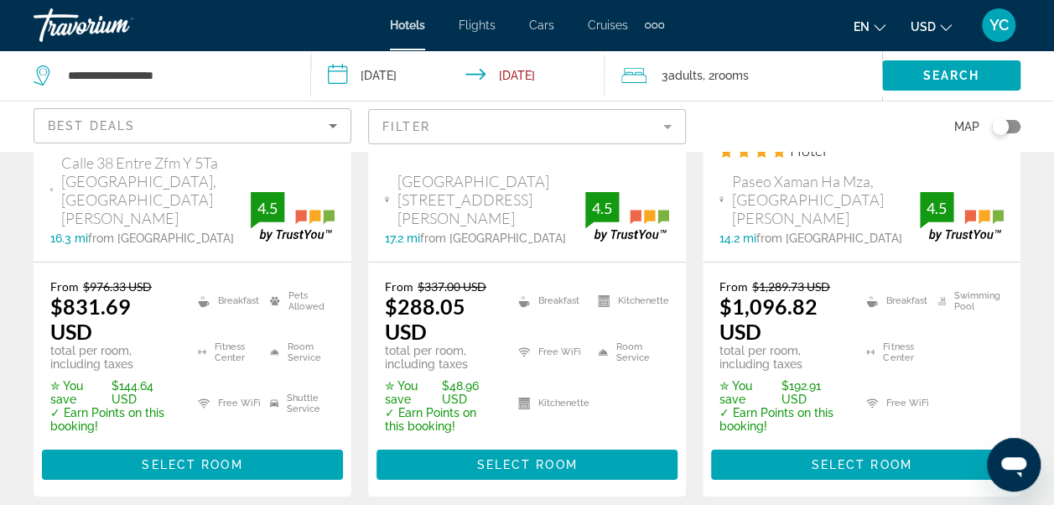
scroll to position [2683, 0]
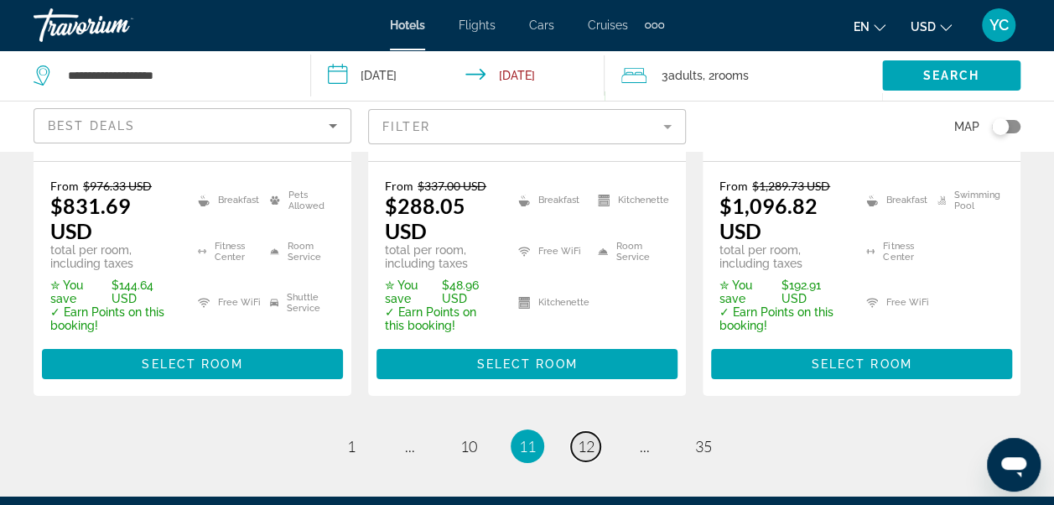
click at [594, 437] on span "12" at bounding box center [586, 446] width 17 height 18
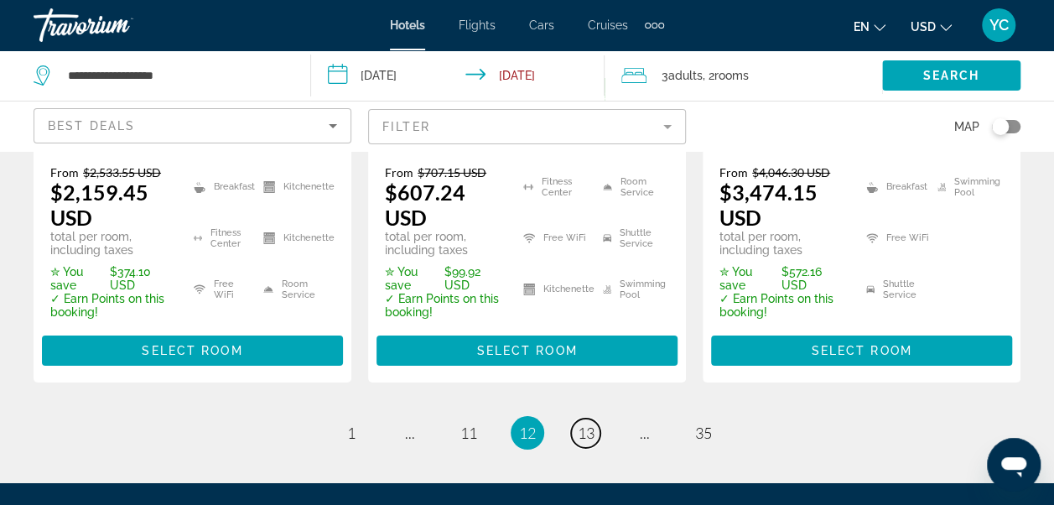
scroll to position [2828, 0]
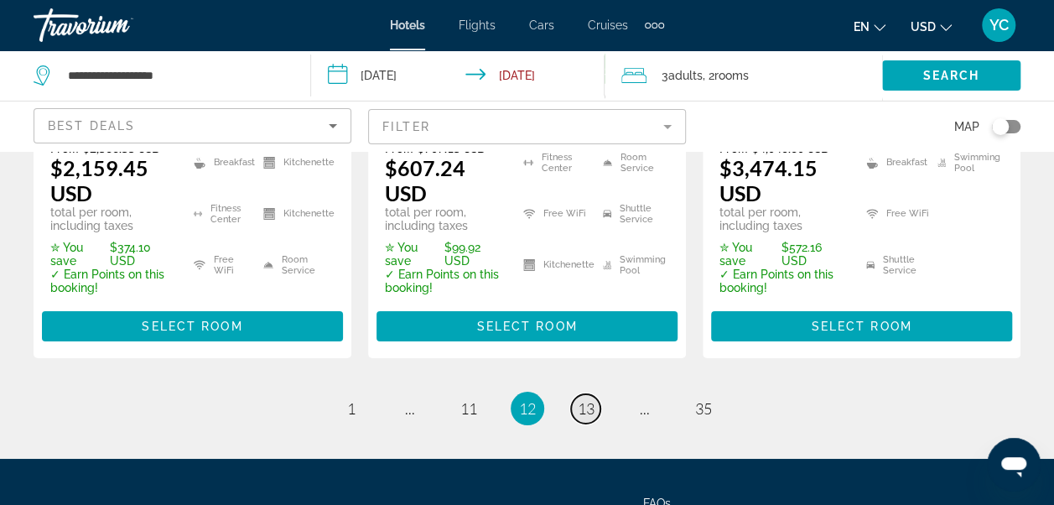
click at [588, 399] on span "13" at bounding box center [586, 408] width 17 height 18
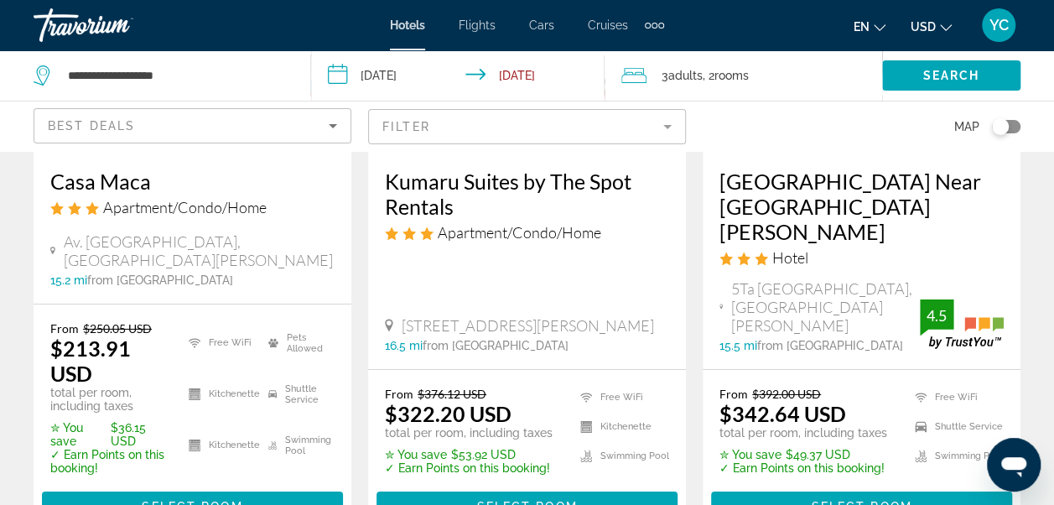
scroll to position [2649, 0]
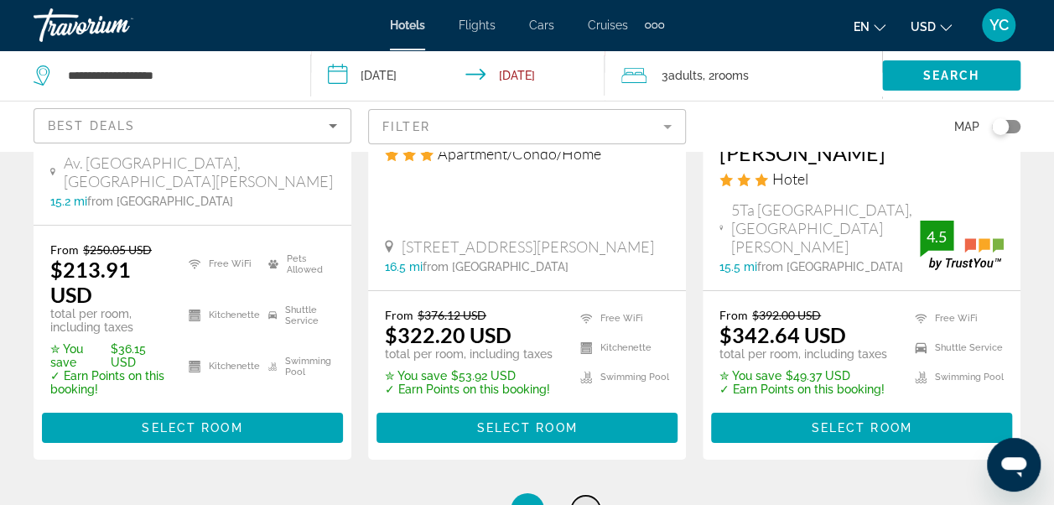
click at [584, 501] on span "14" at bounding box center [586, 510] width 17 height 18
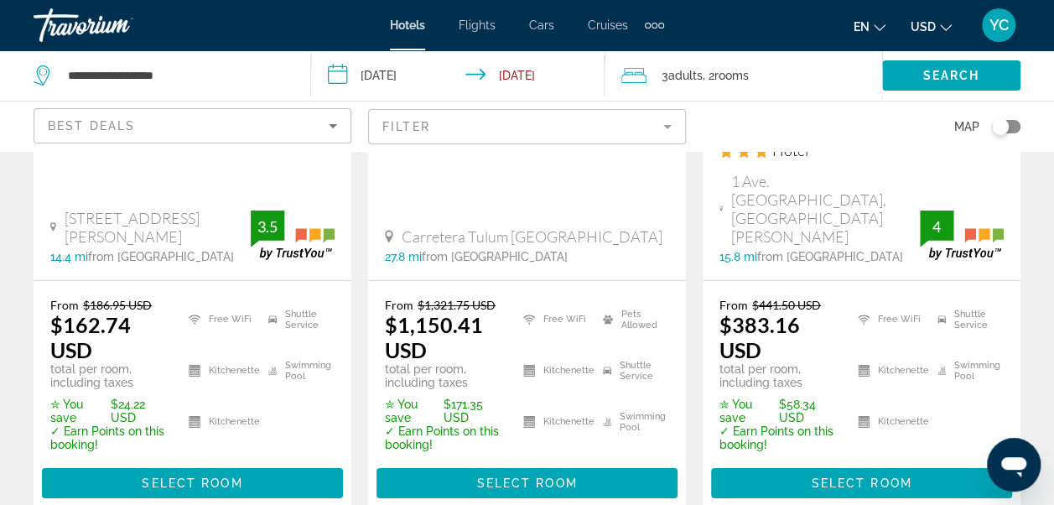
scroll to position [2750, 0]
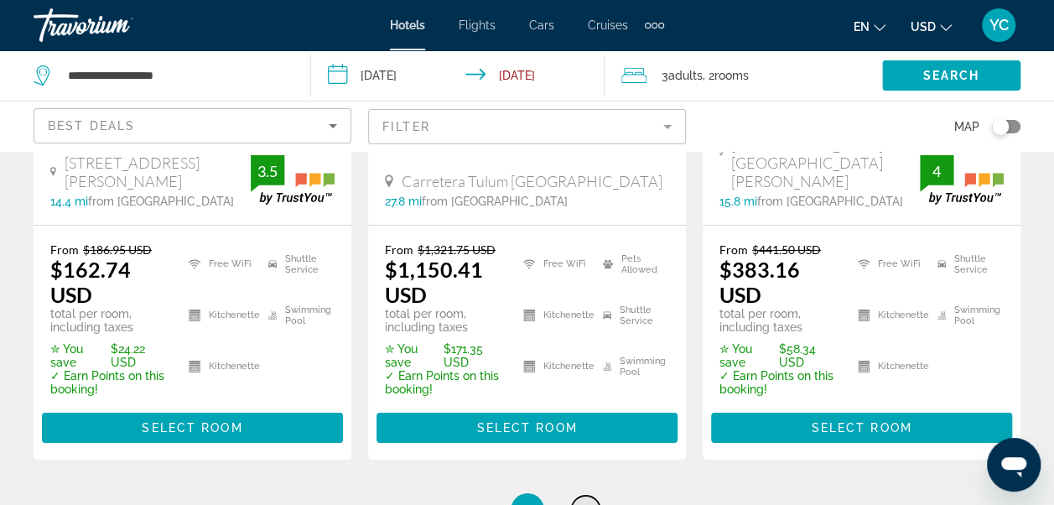
click at [591, 501] on span "15" at bounding box center [586, 510] width 17 height 18
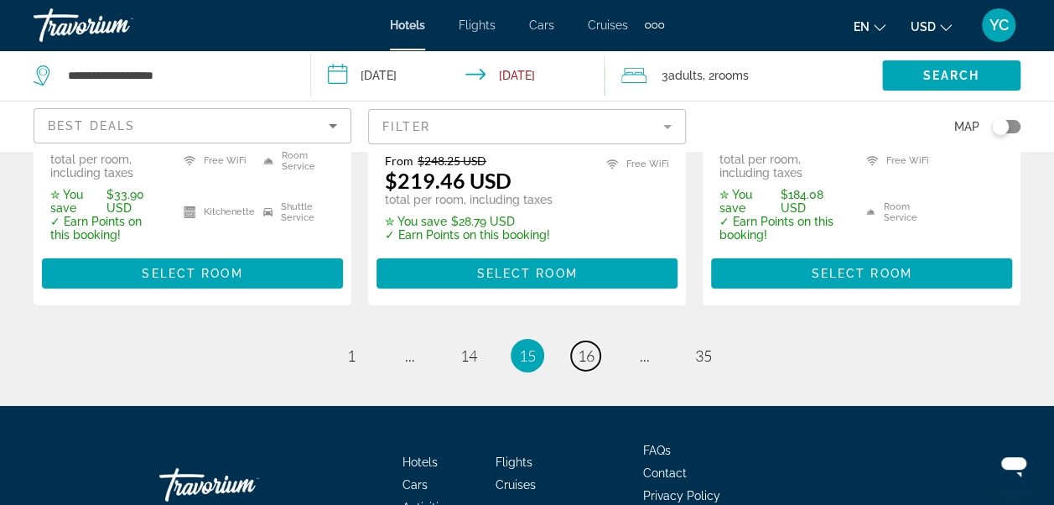
scroll to position [2673, 0]
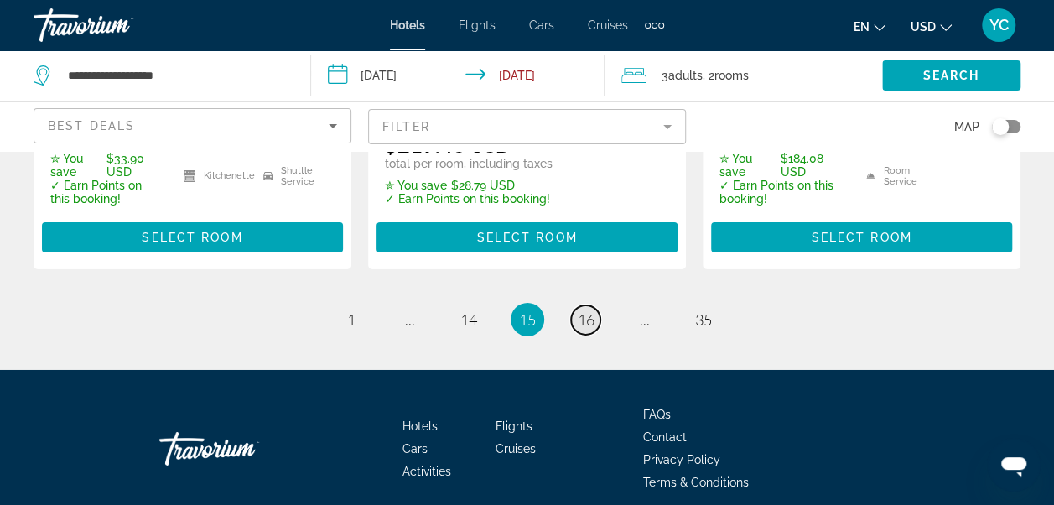
click at [586, 310] on span "16" at bounding box center [586, 319] width 17 height 18
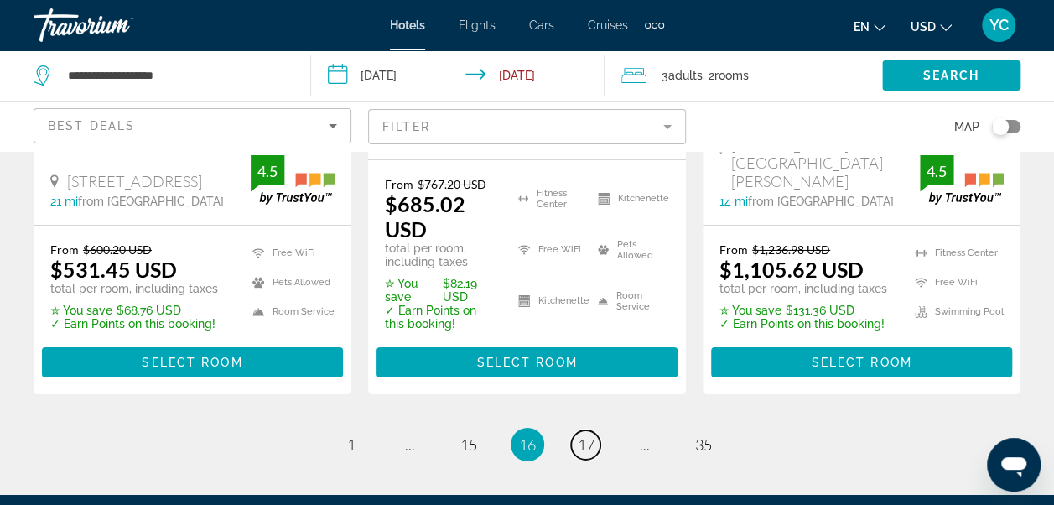
scroll to position [2804, 0]
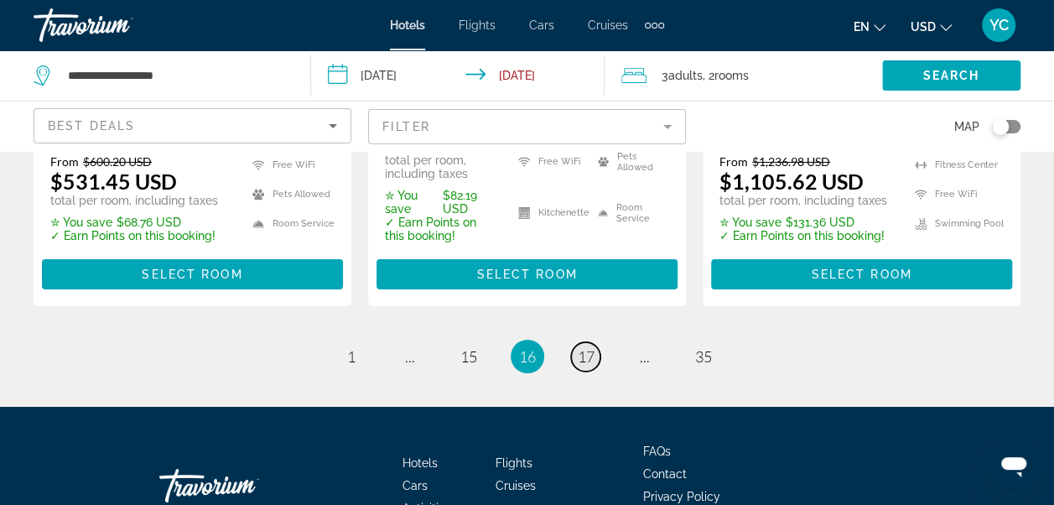
click at [586, 347] on span "17" at bounding box center [586, 356] width 17 height 18
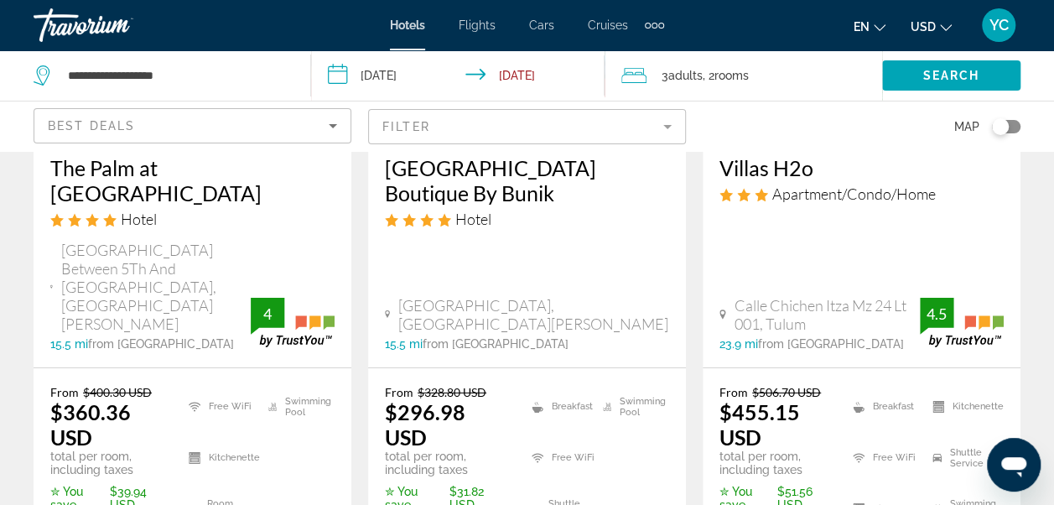
scroll to position [2605, 0]
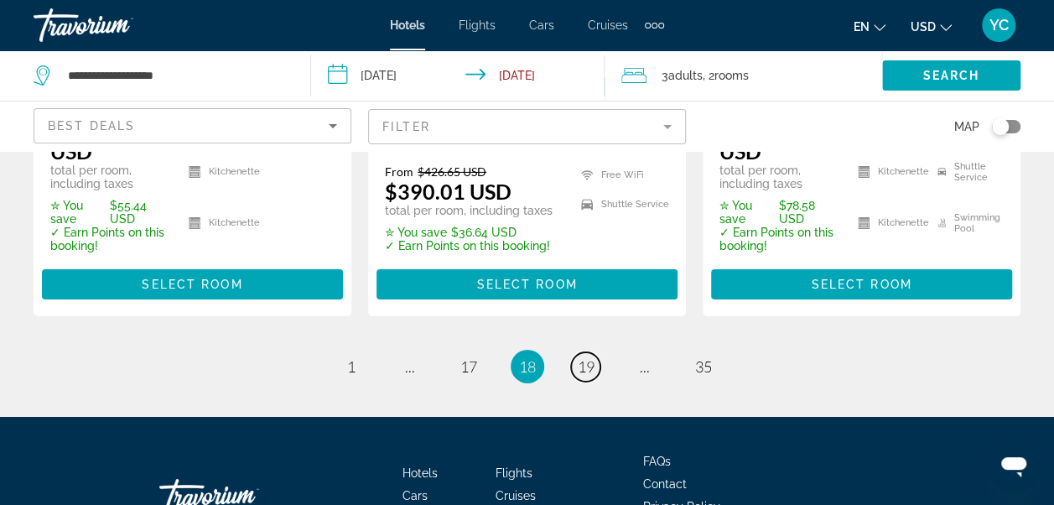
scroll to position [2716, 0]
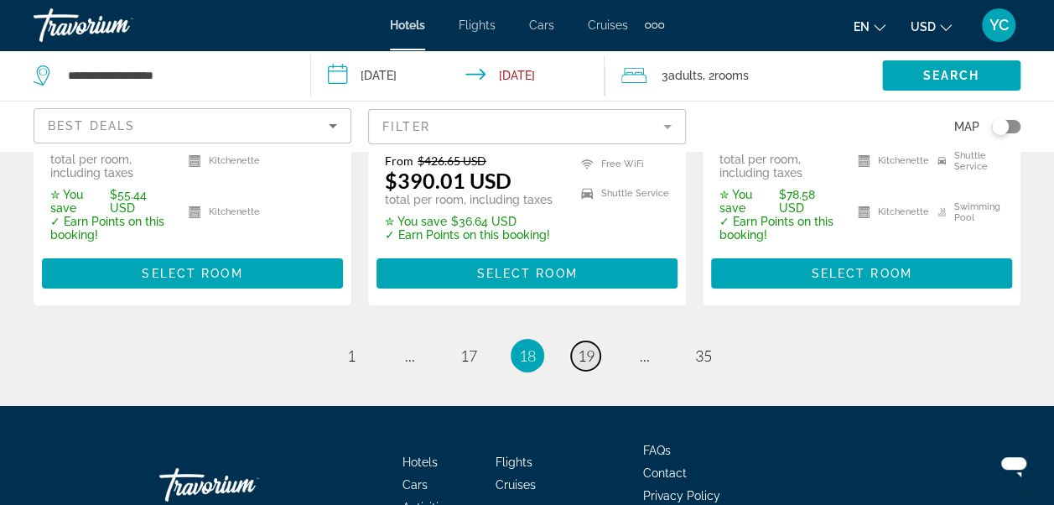
click at [586, 346] on span "19" at bounding box center [586, 355] width 17 height 18
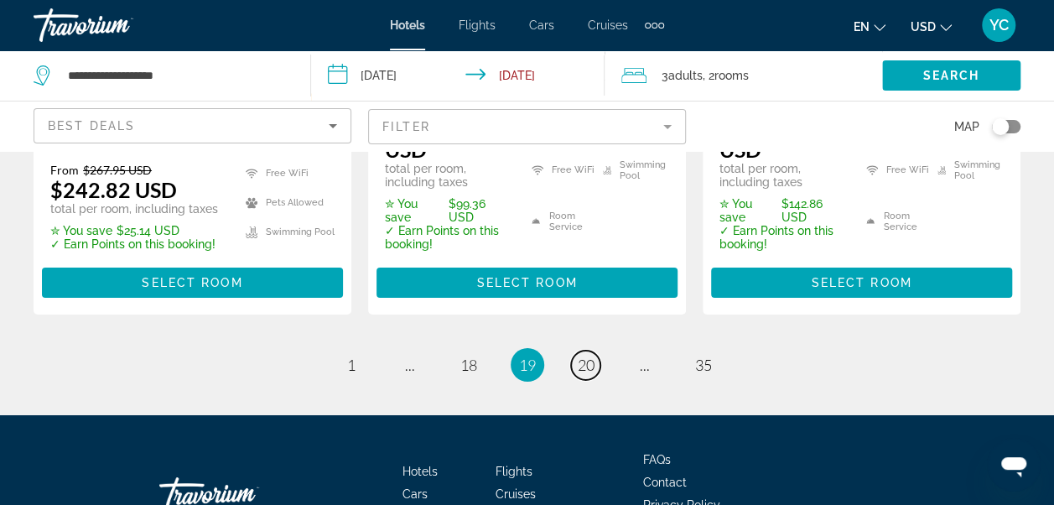
scroll to position [2845, 0]
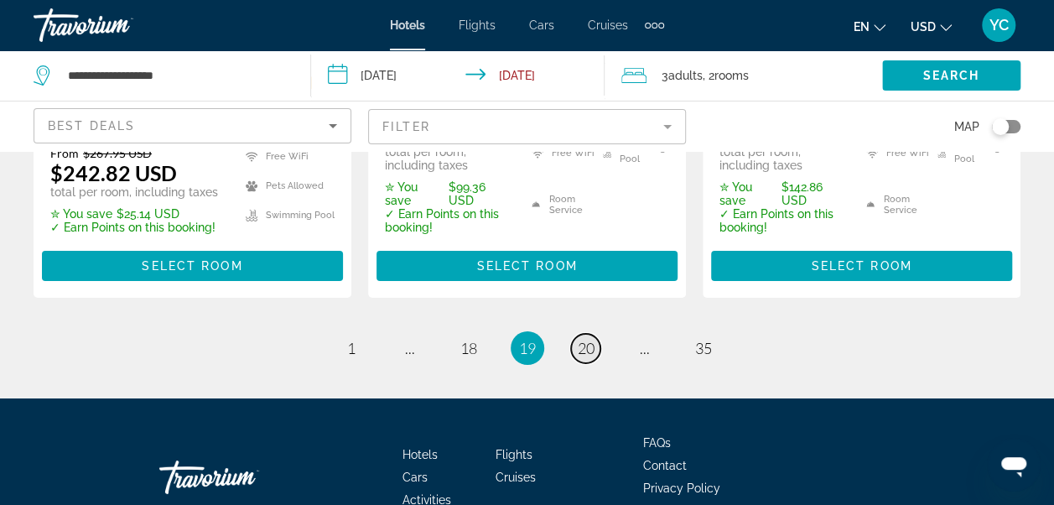
click at [578, 339] on span "20" at bounding box center [586, 348] width 17 height 18
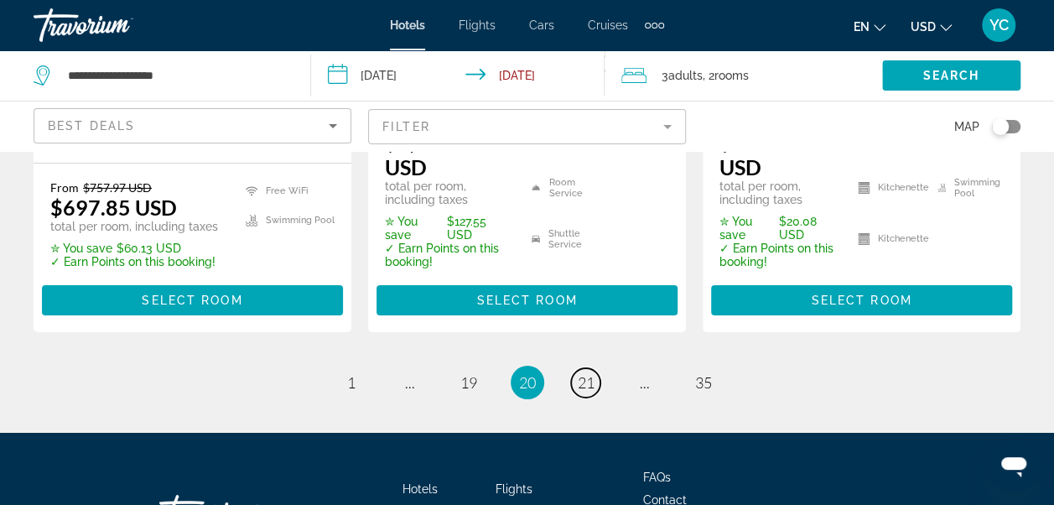
scroll to position [2787, 0]
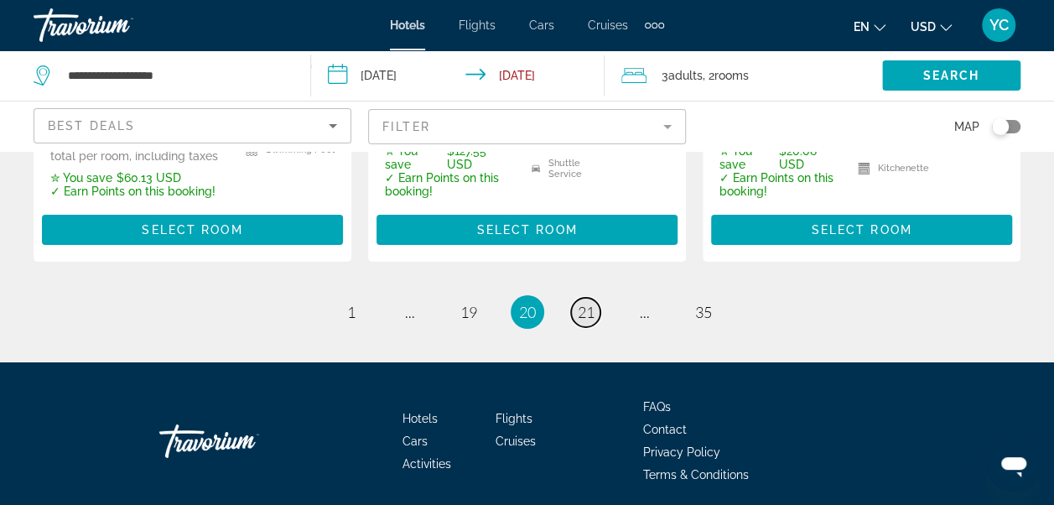
click at [590, 303] on span "21" at bounding box center [586, 312] width 17 height 18
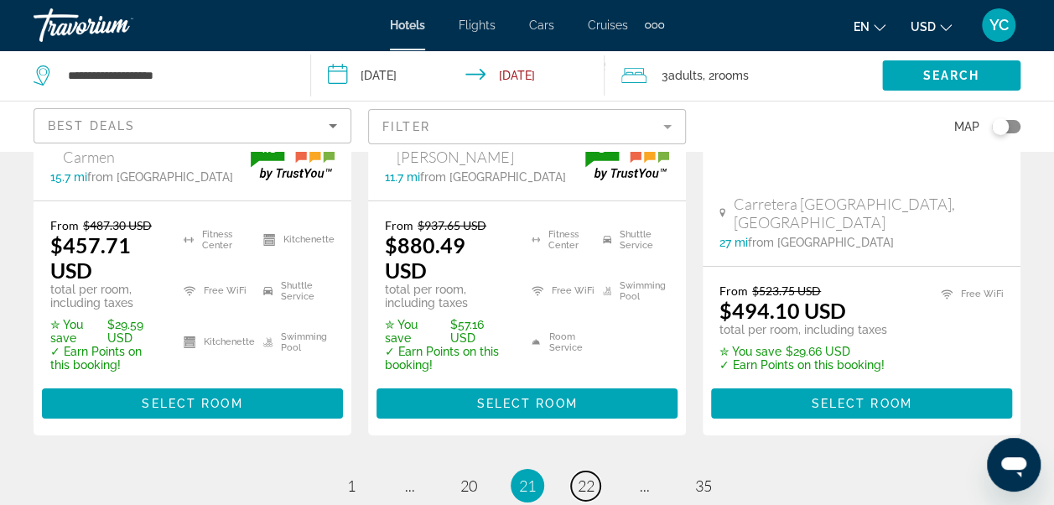
scroll to position [2683, 0]
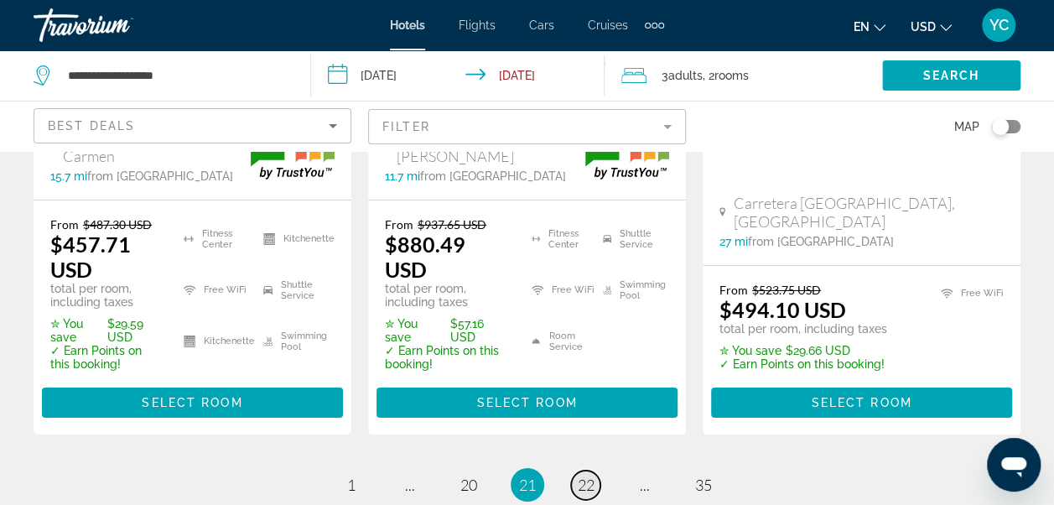
click at [591, 476] on span "22" at bounding box center [586, 485] width 17 height 18
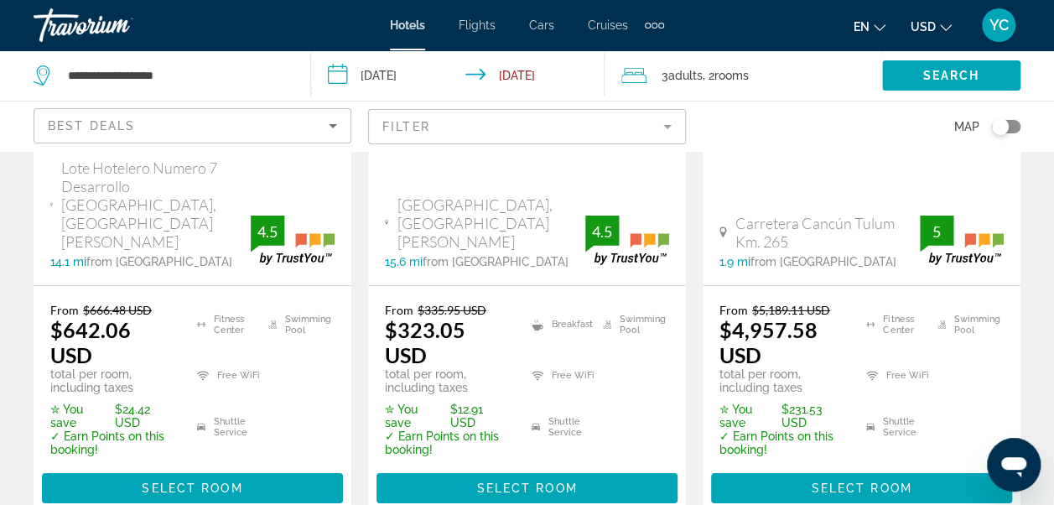
scroll to position [2570, 0]
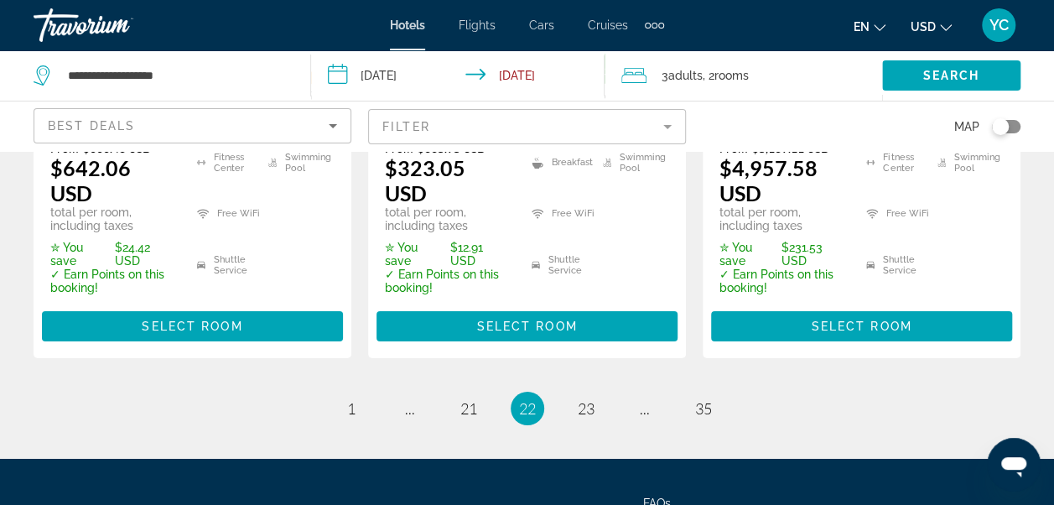
scroll to position [2729, 0]
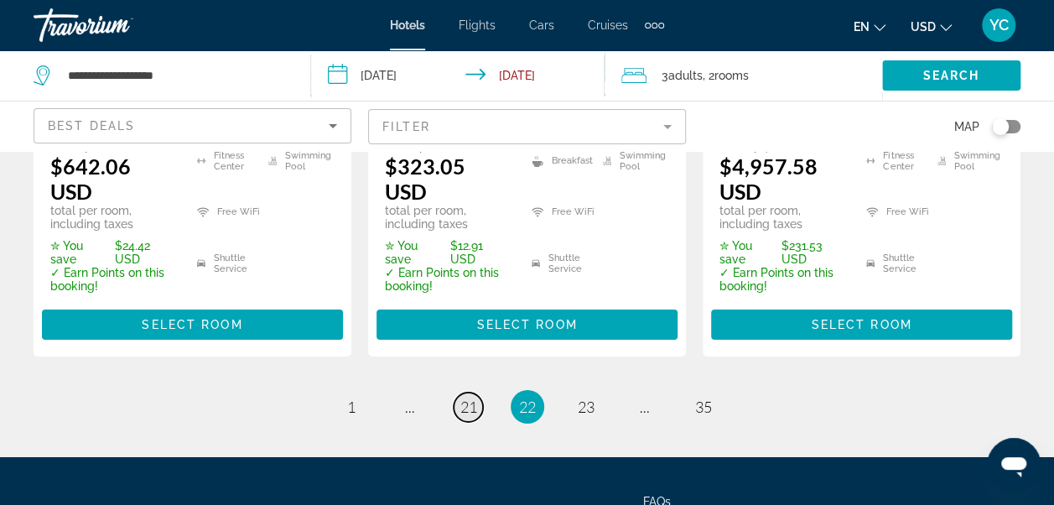
click at [476, 398] on span "21" at bounding box center [469, 407] width 17 height 18
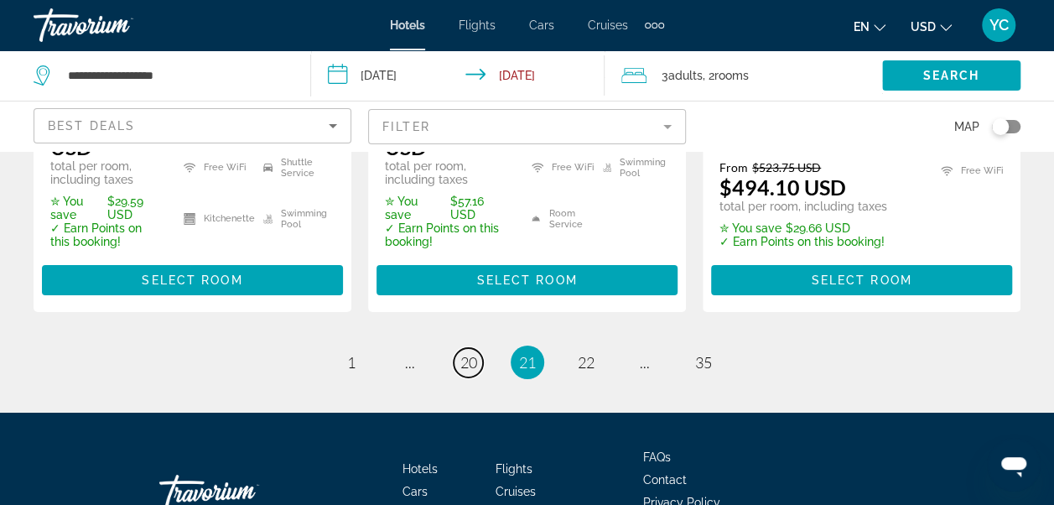
scroll to position [2836, 0]
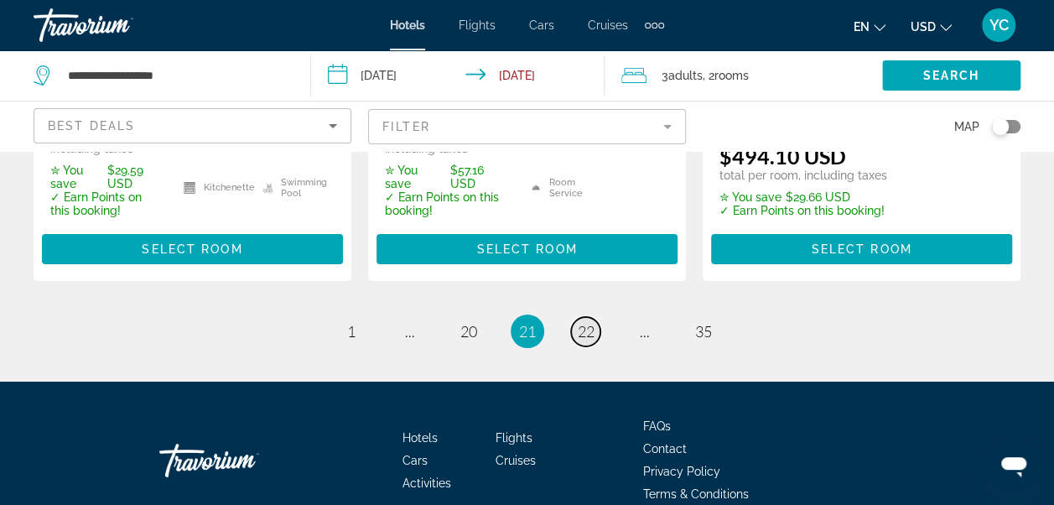
click at [585, 322] on span "22" at bounding box center [586, 331] width 17 height 18
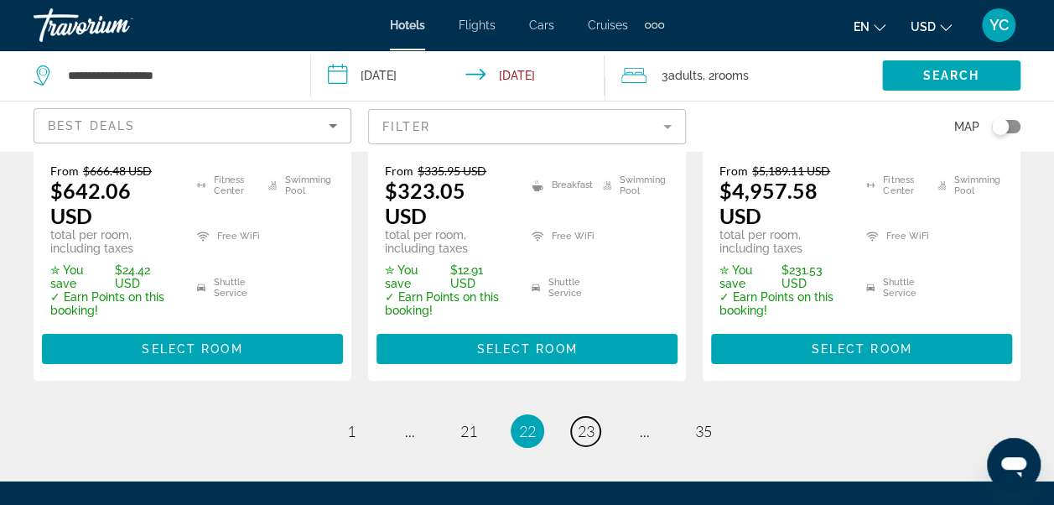
scroll to position [2729, 0]
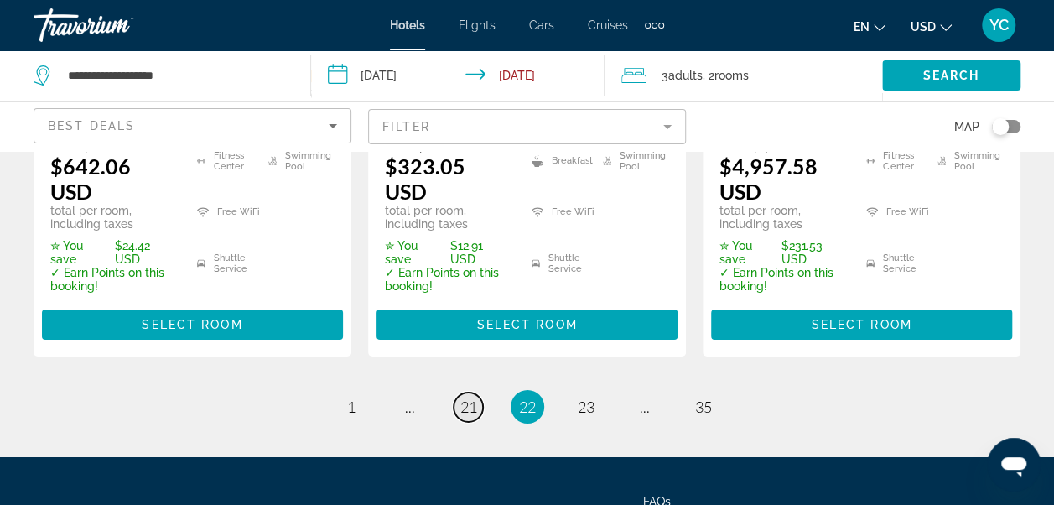
click at [473, 398] on span "21" at bounding box center [469, 407] width 17 height 18
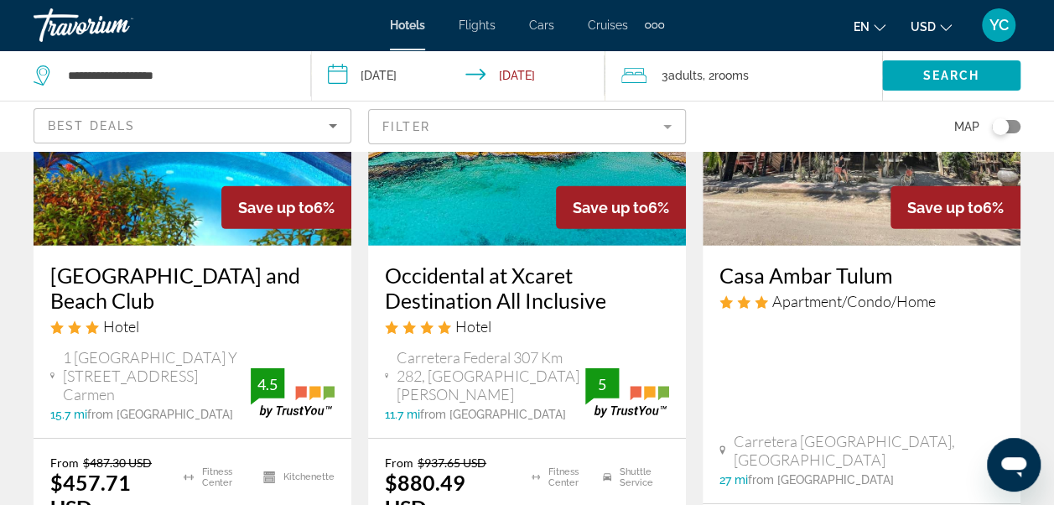
scroll to position [2458, 0]
